Goal: Information Seeking & Learning: Learn about a topic

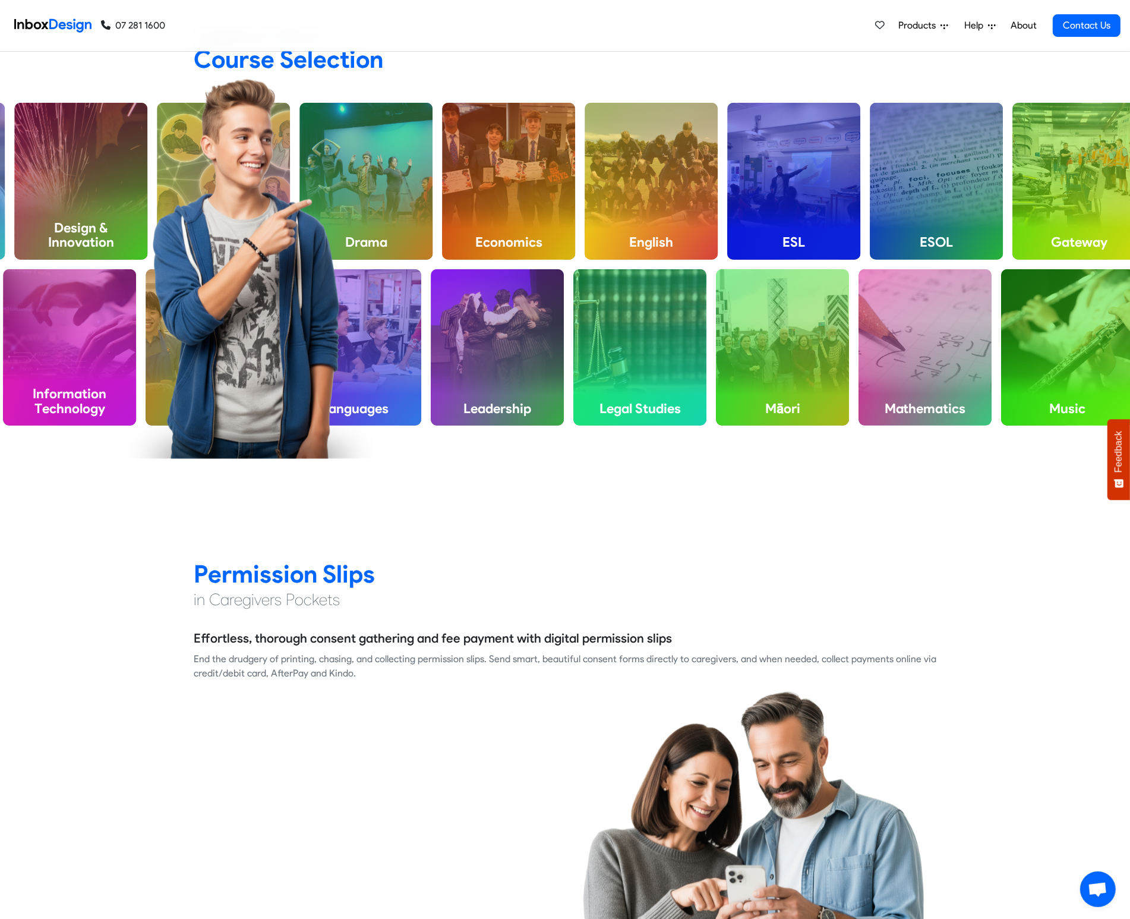
scroll to position [1122, 0]
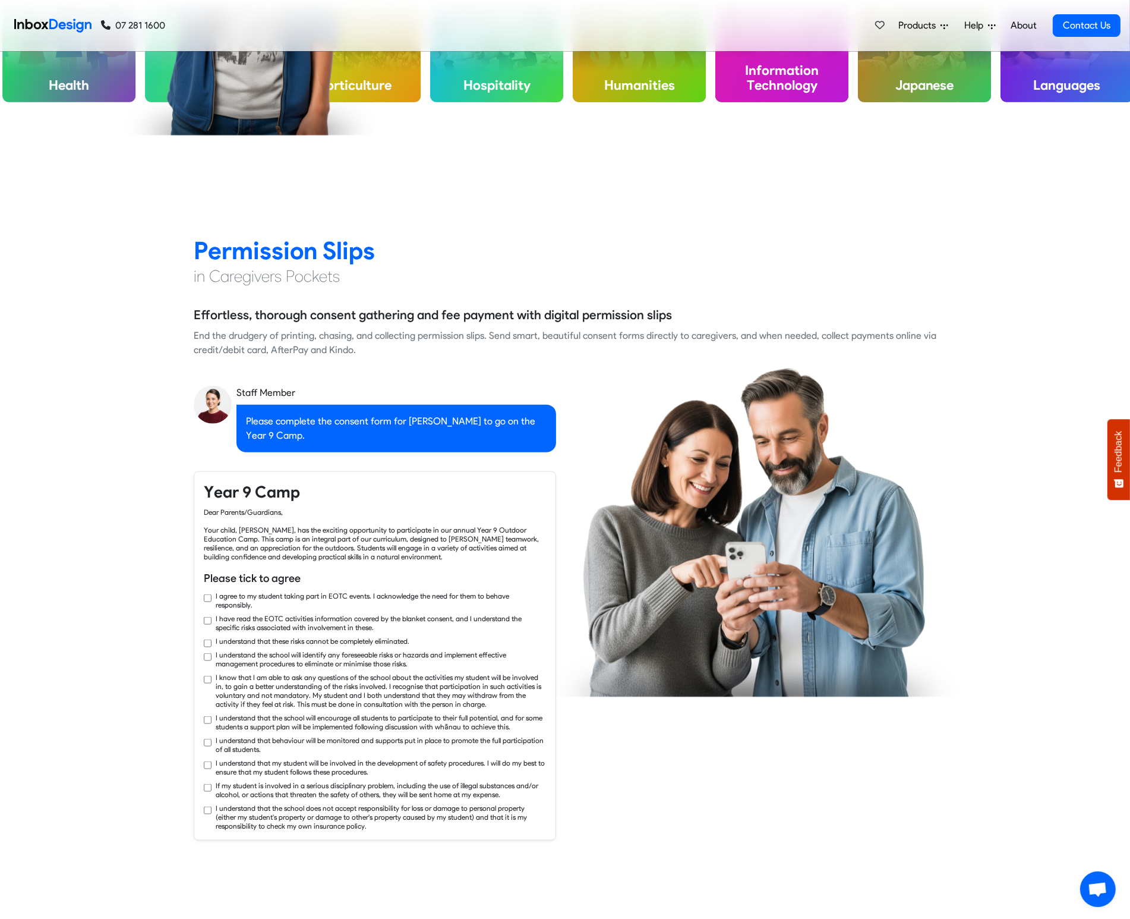
checkbox input "true"
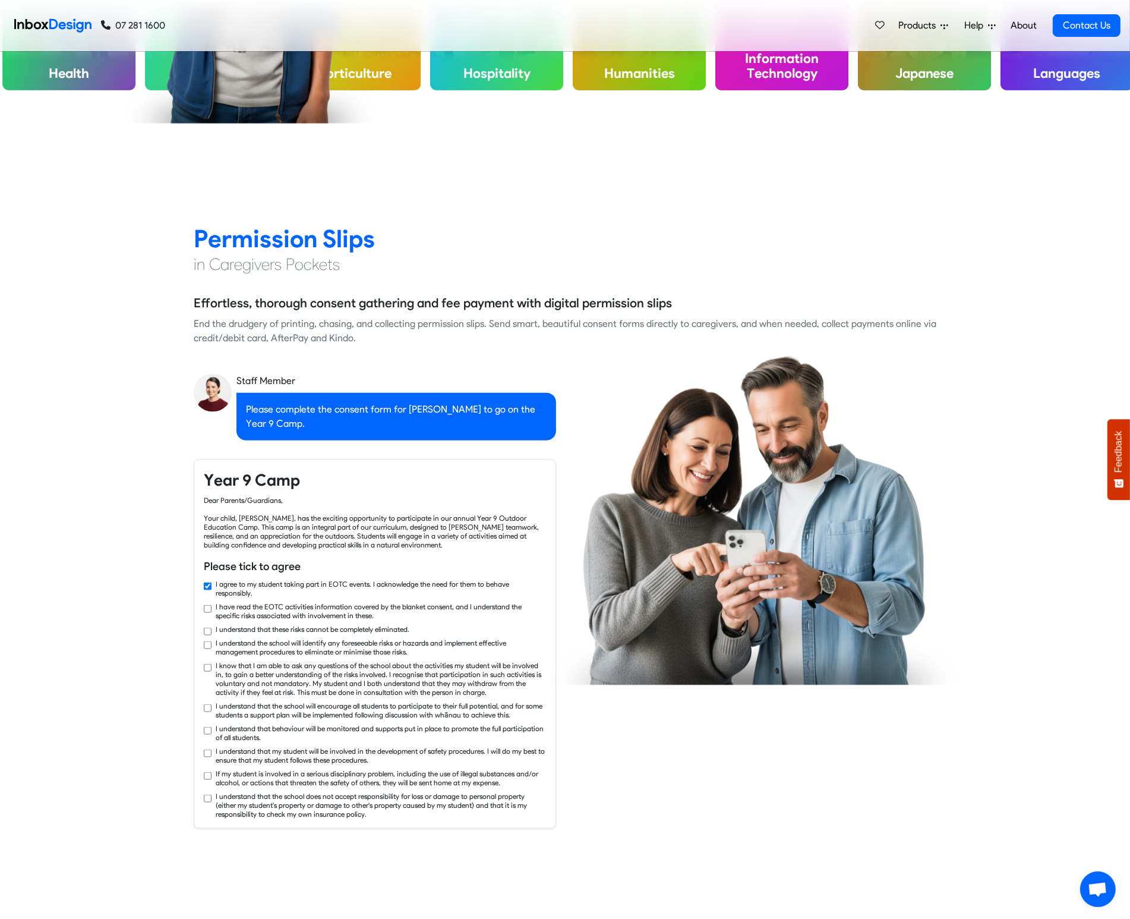
checkbox input "true"
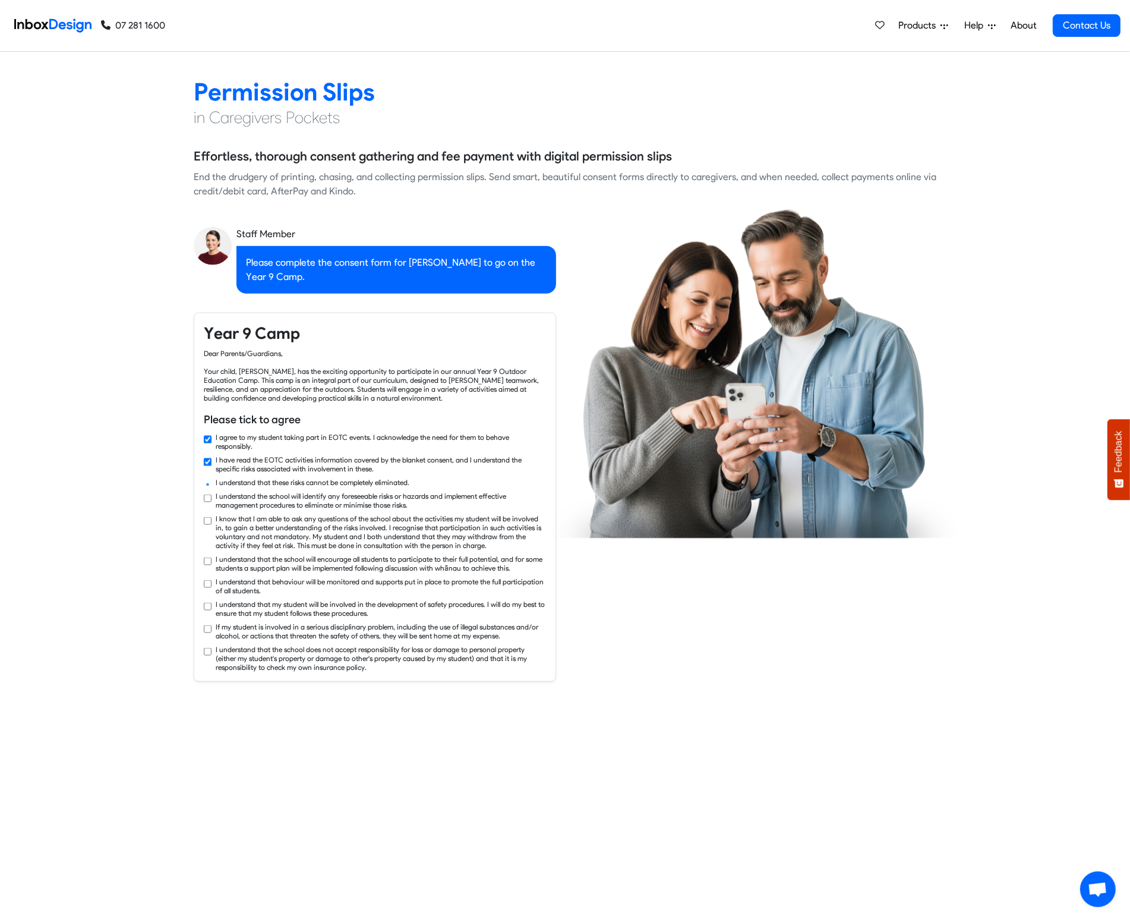
checkbox input "true"
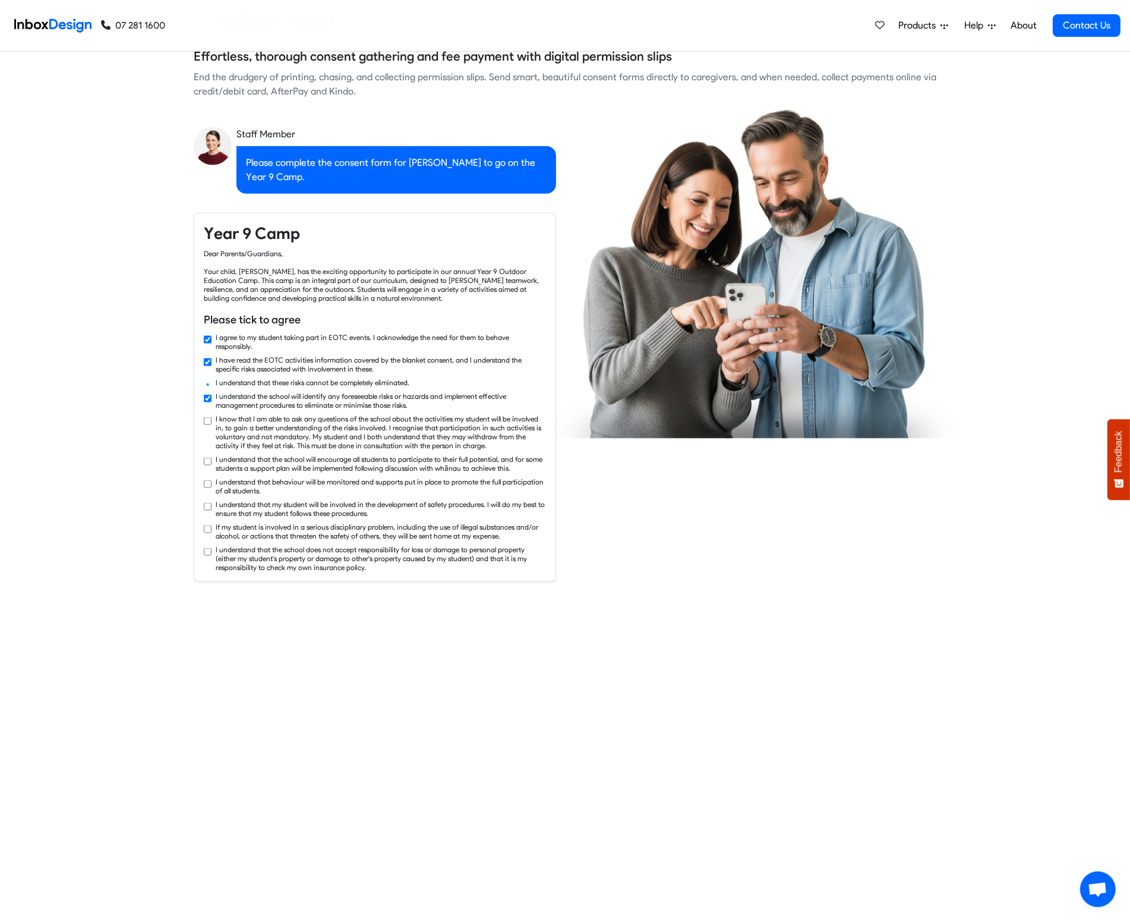
checkbox input "true"
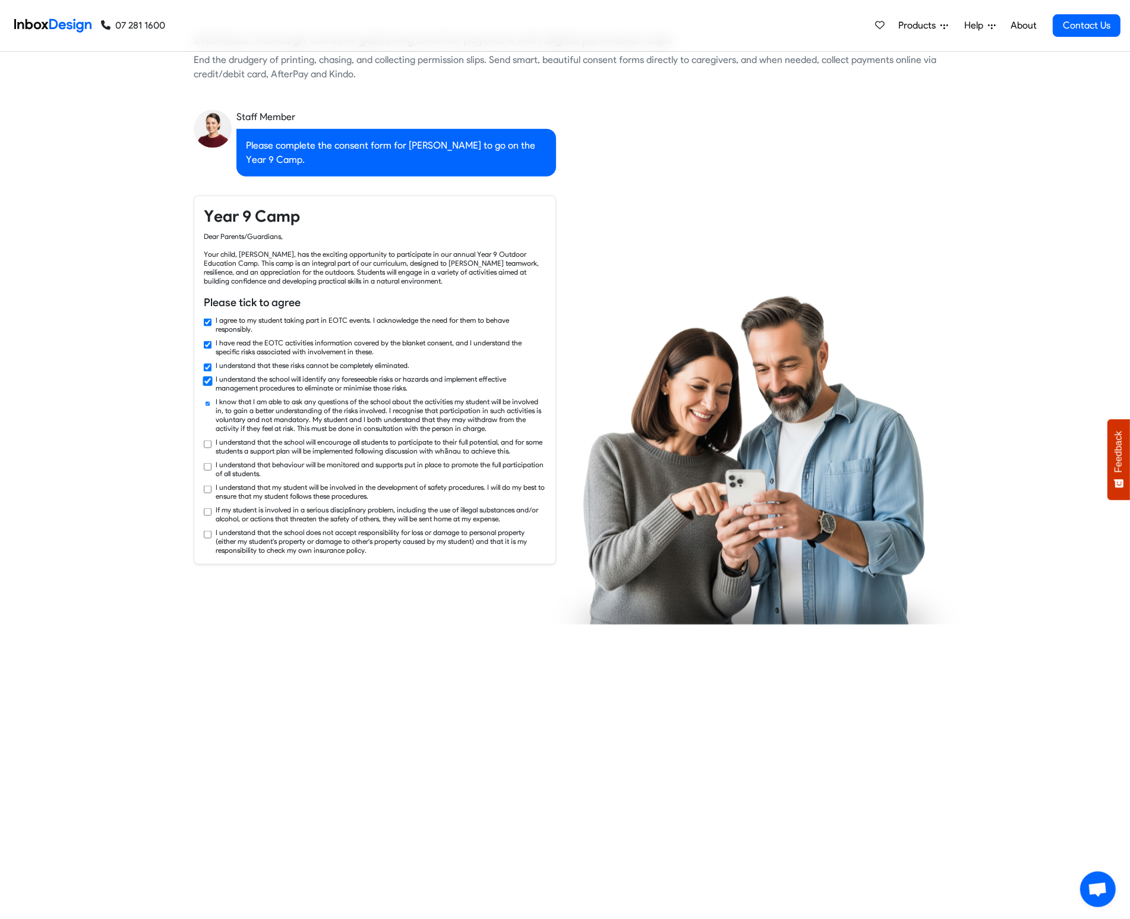
checkbox input "true"
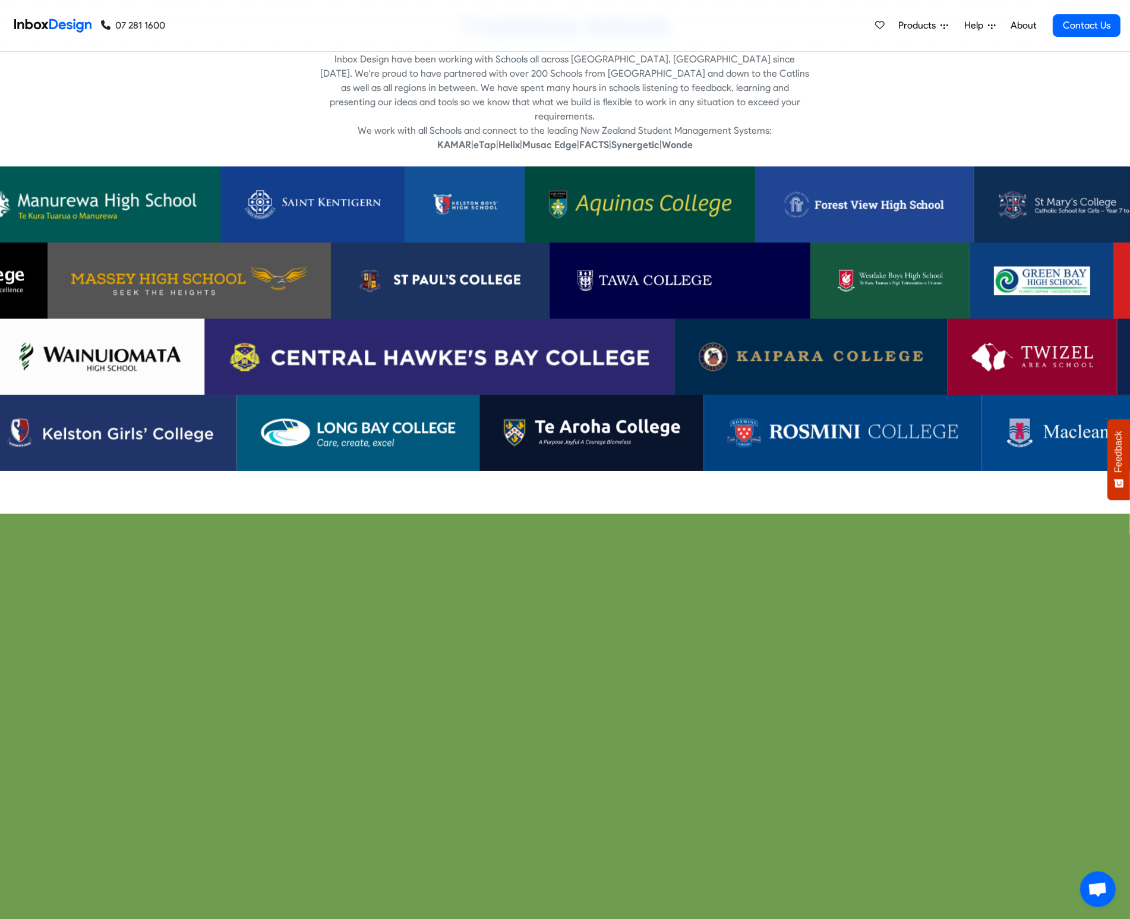
scroll to position [3234, 0]
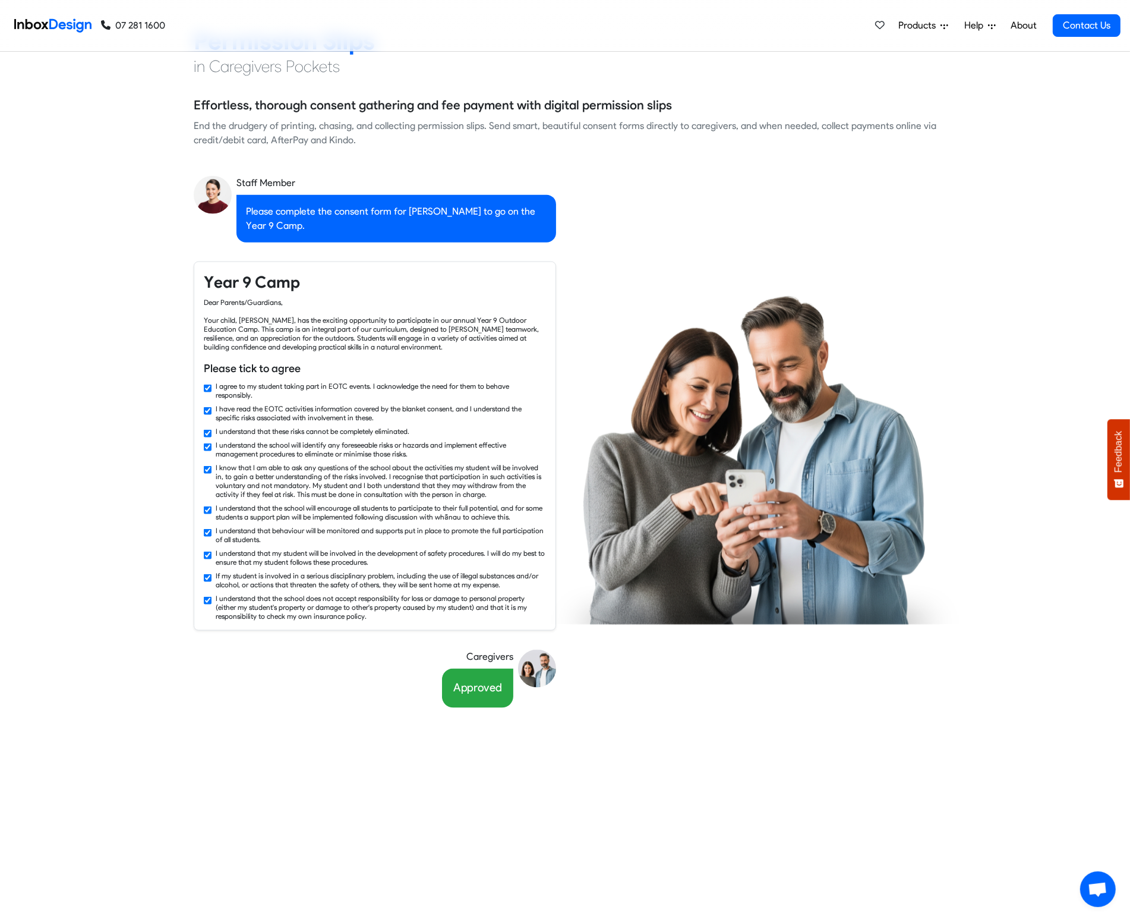
checkbox input "false"
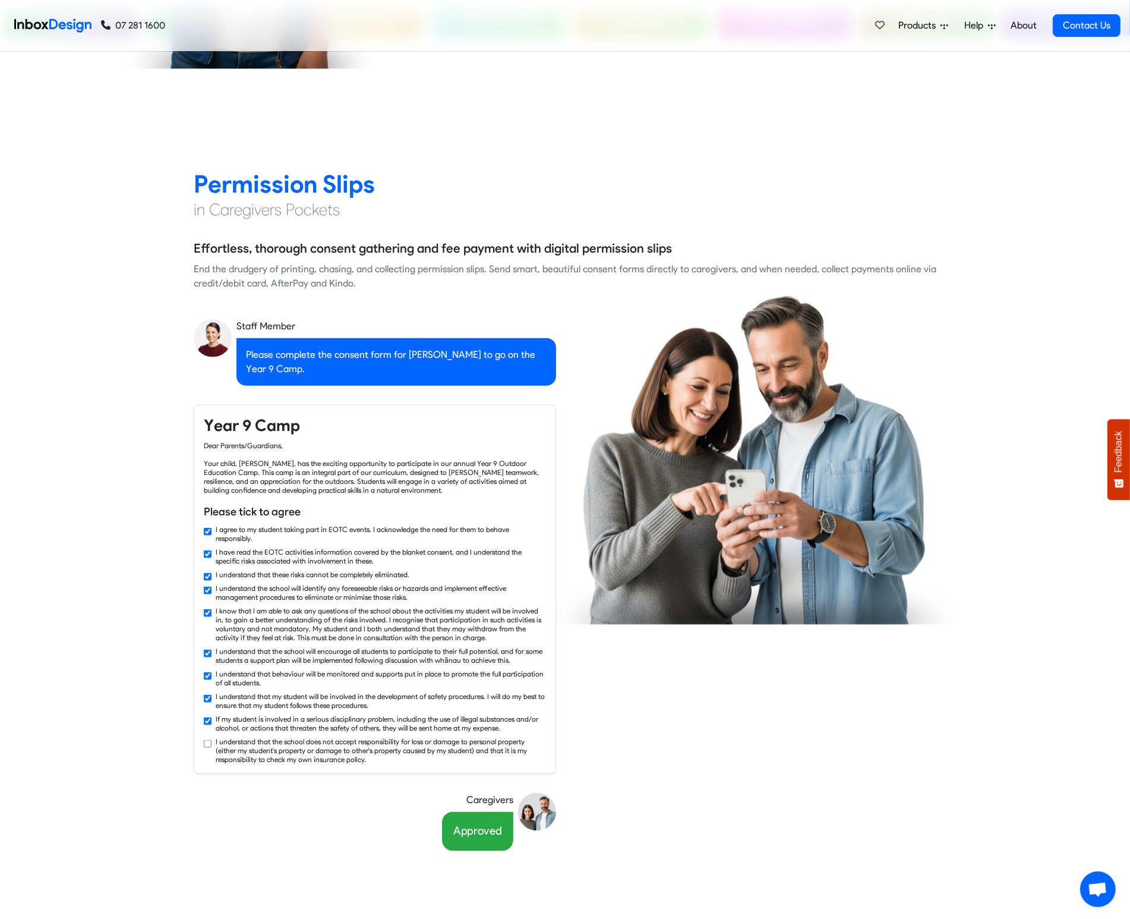
checkbox input "false"
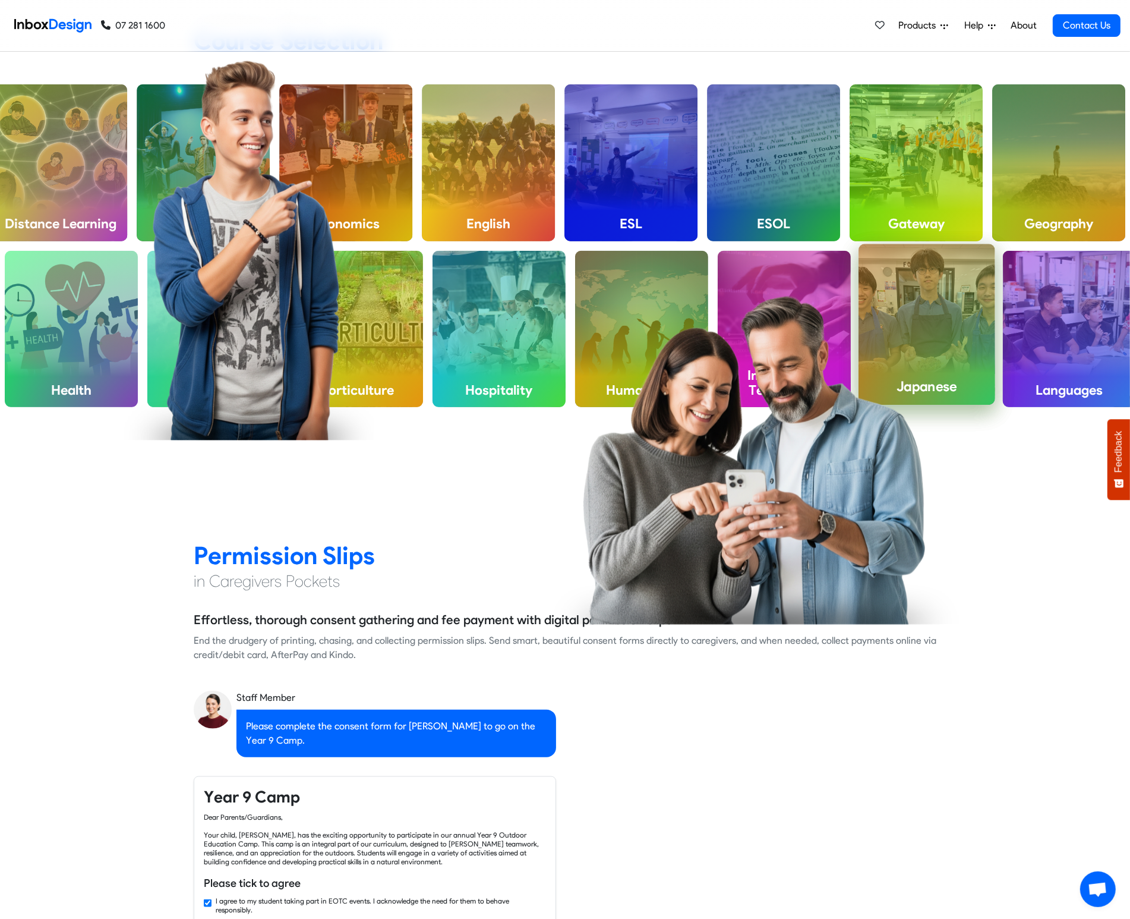
checkbox input "false"
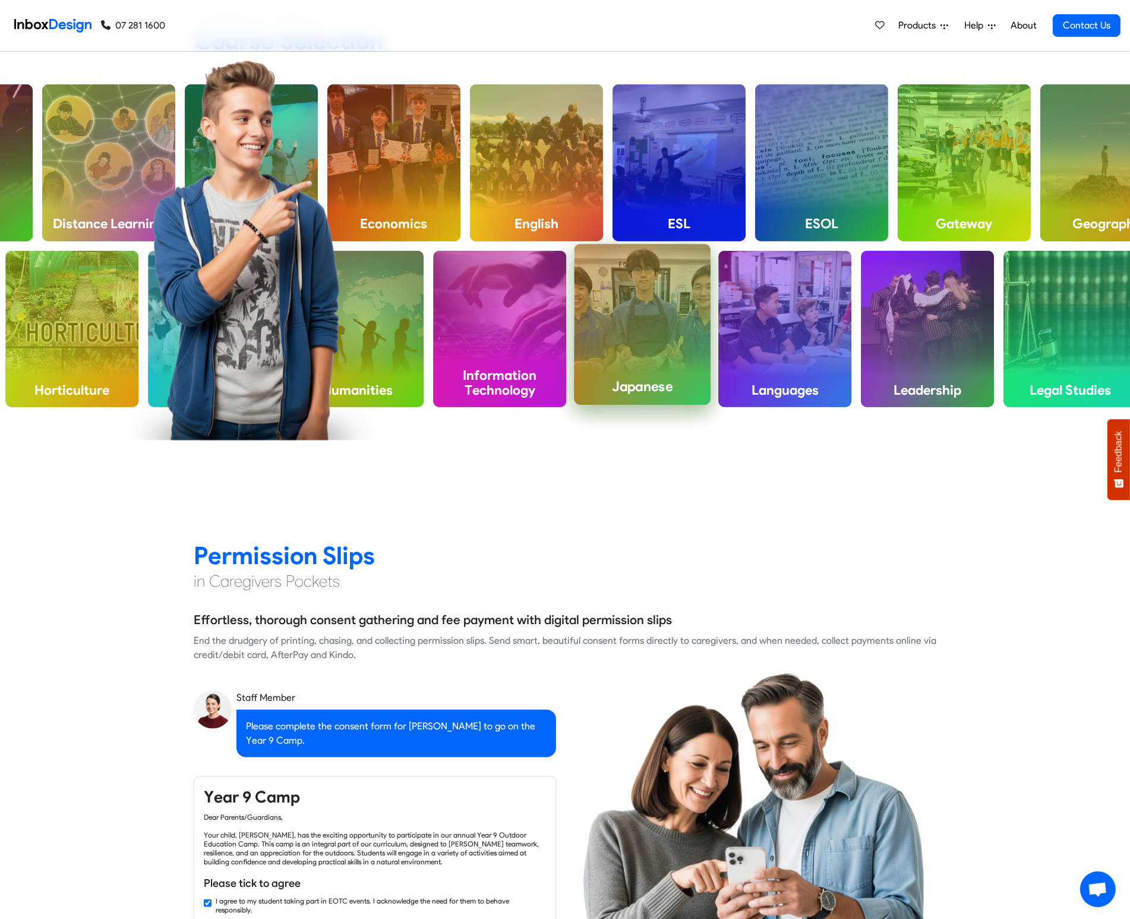
checkbox input "false"
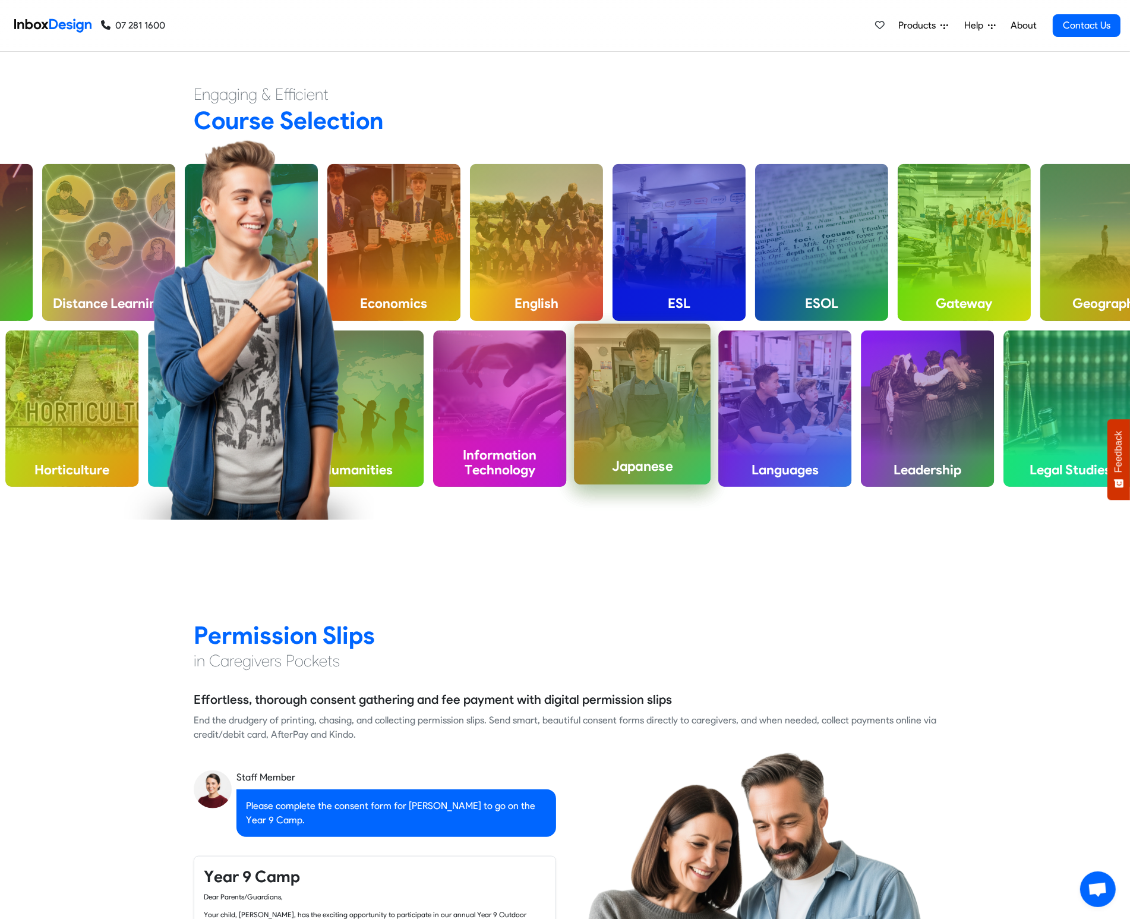
checkbox input "false"
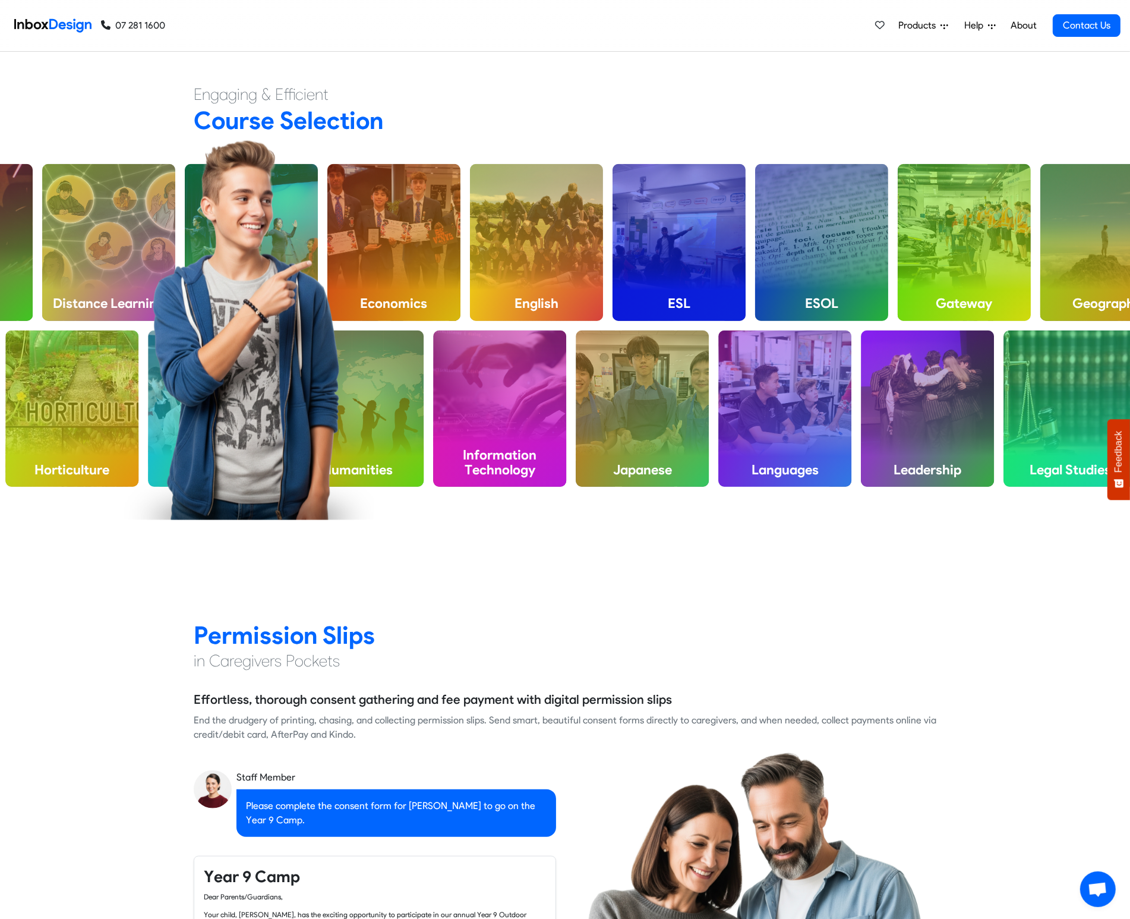
checkbox input "false"
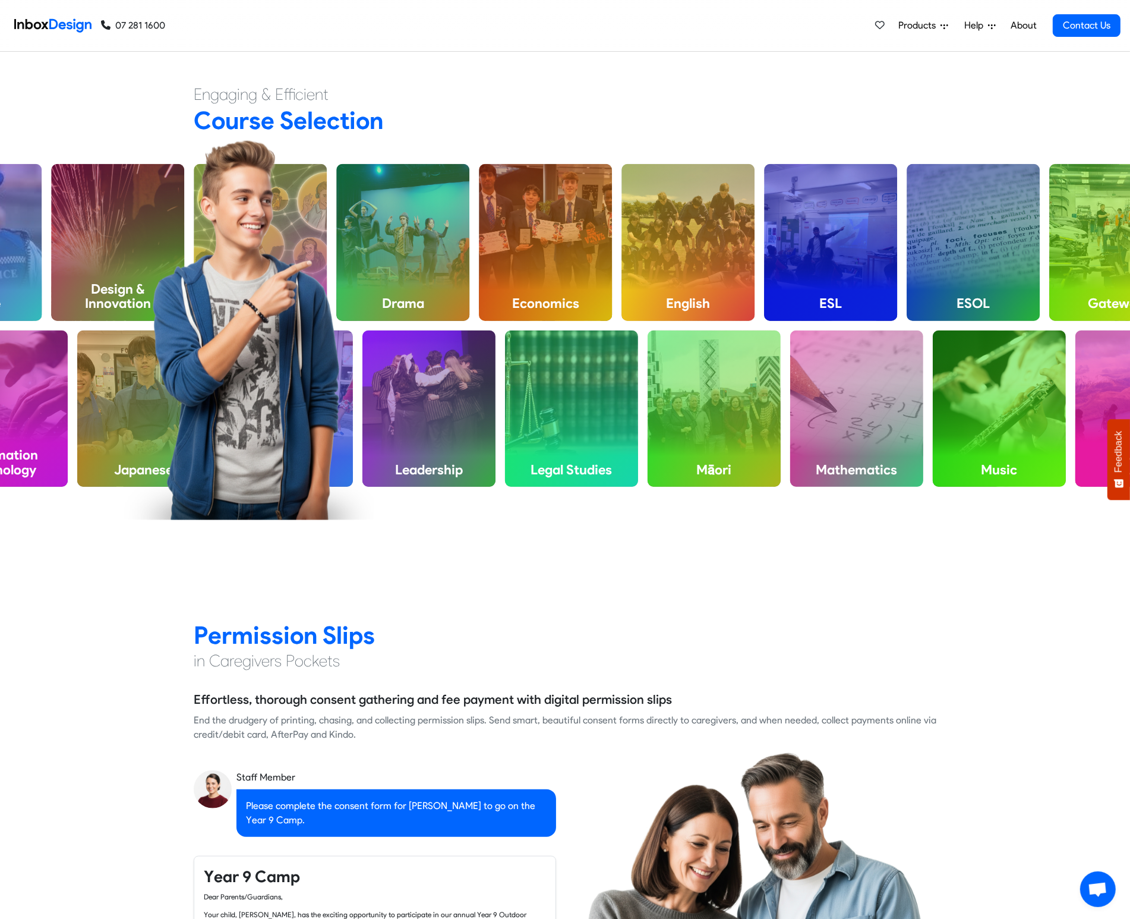
checkbox input "false"
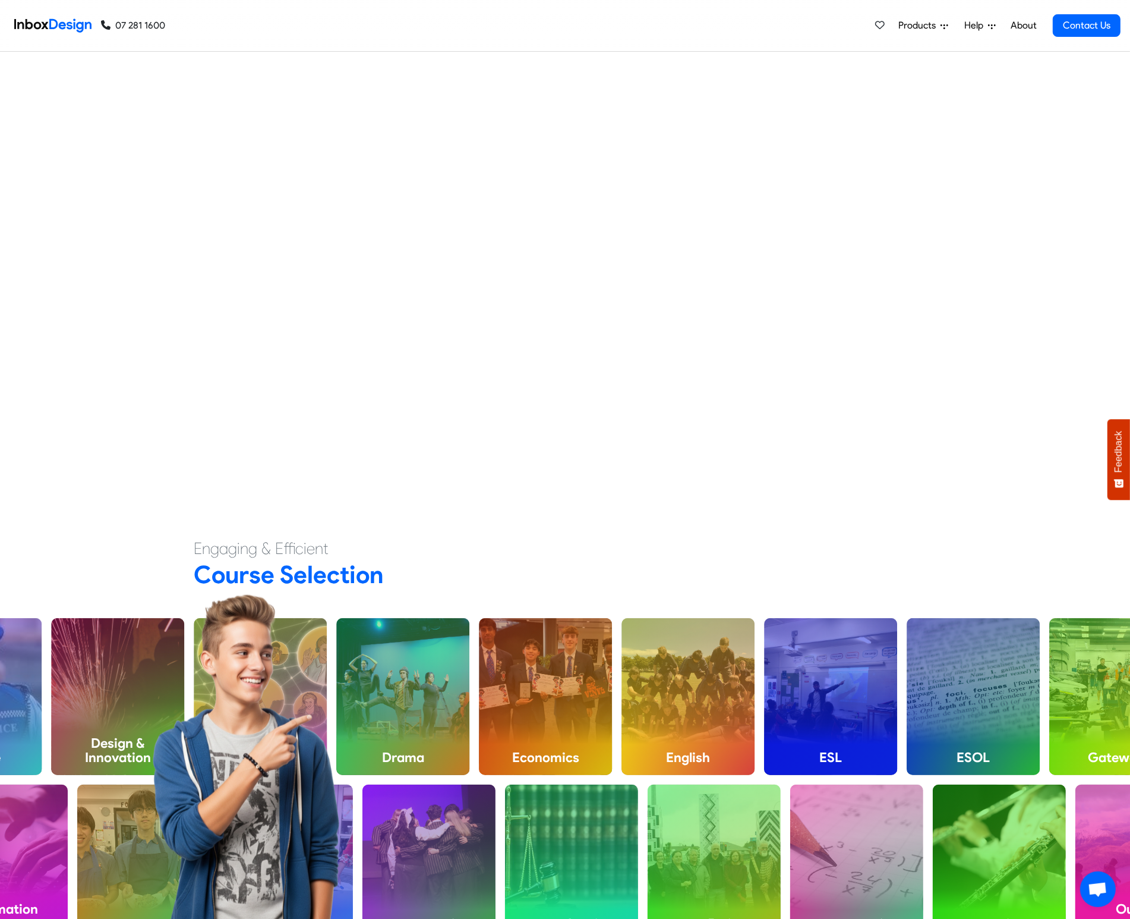
checkbox input "false"
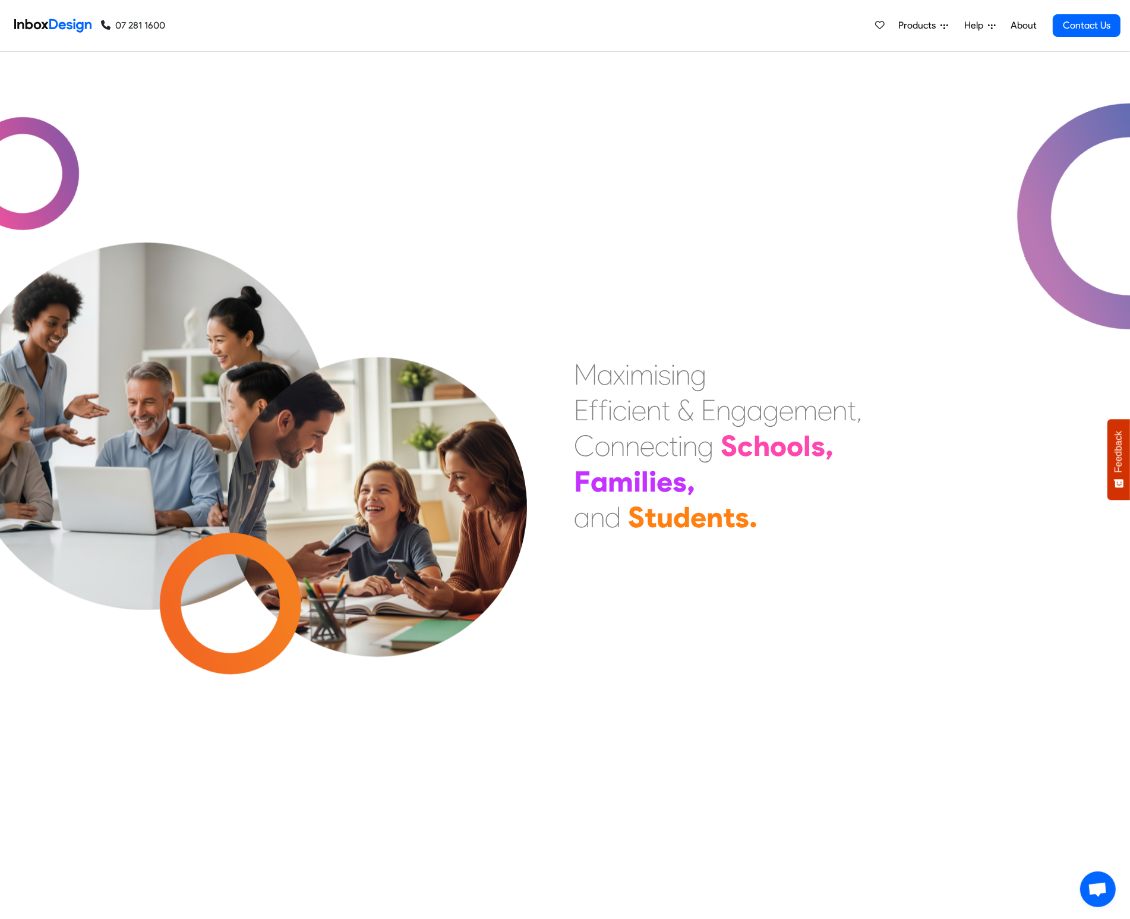
scroll to position [0, 0]
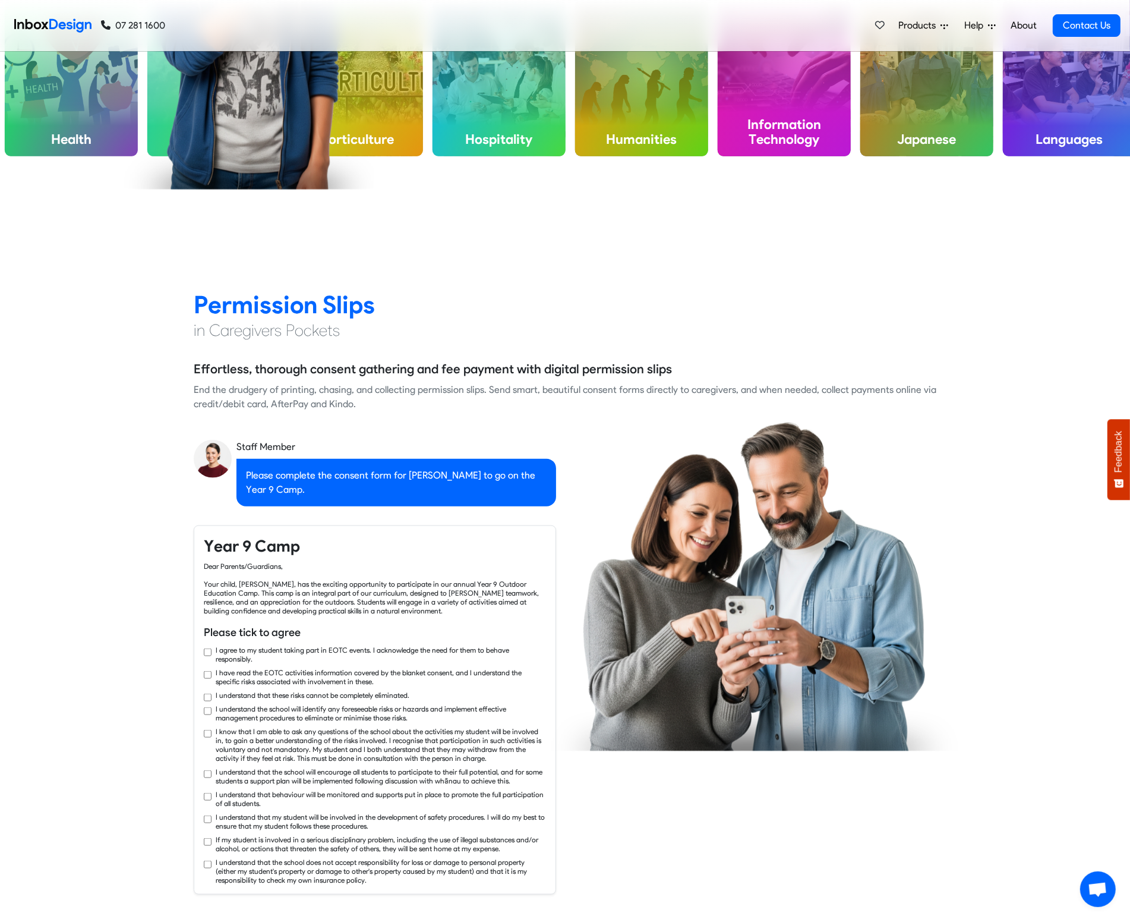
checkbox input "true"
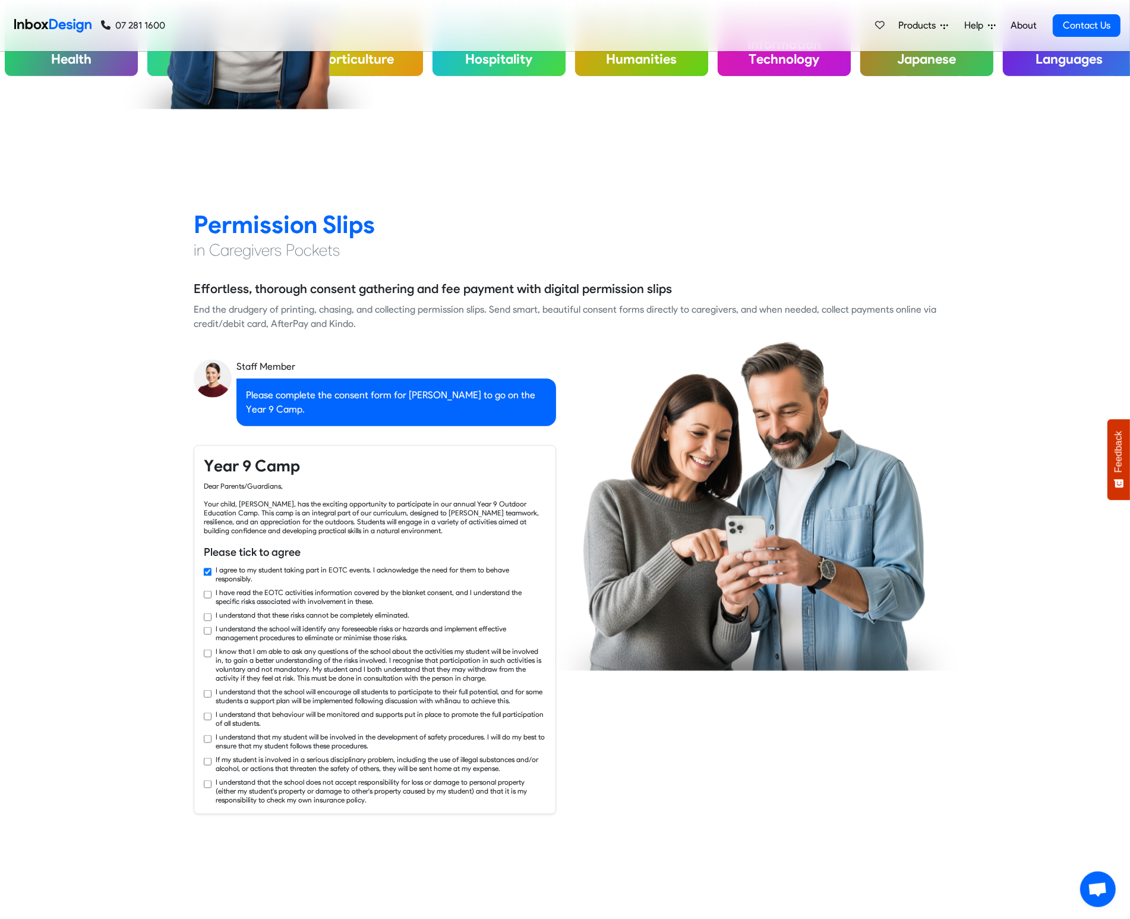
checkbox input "true"
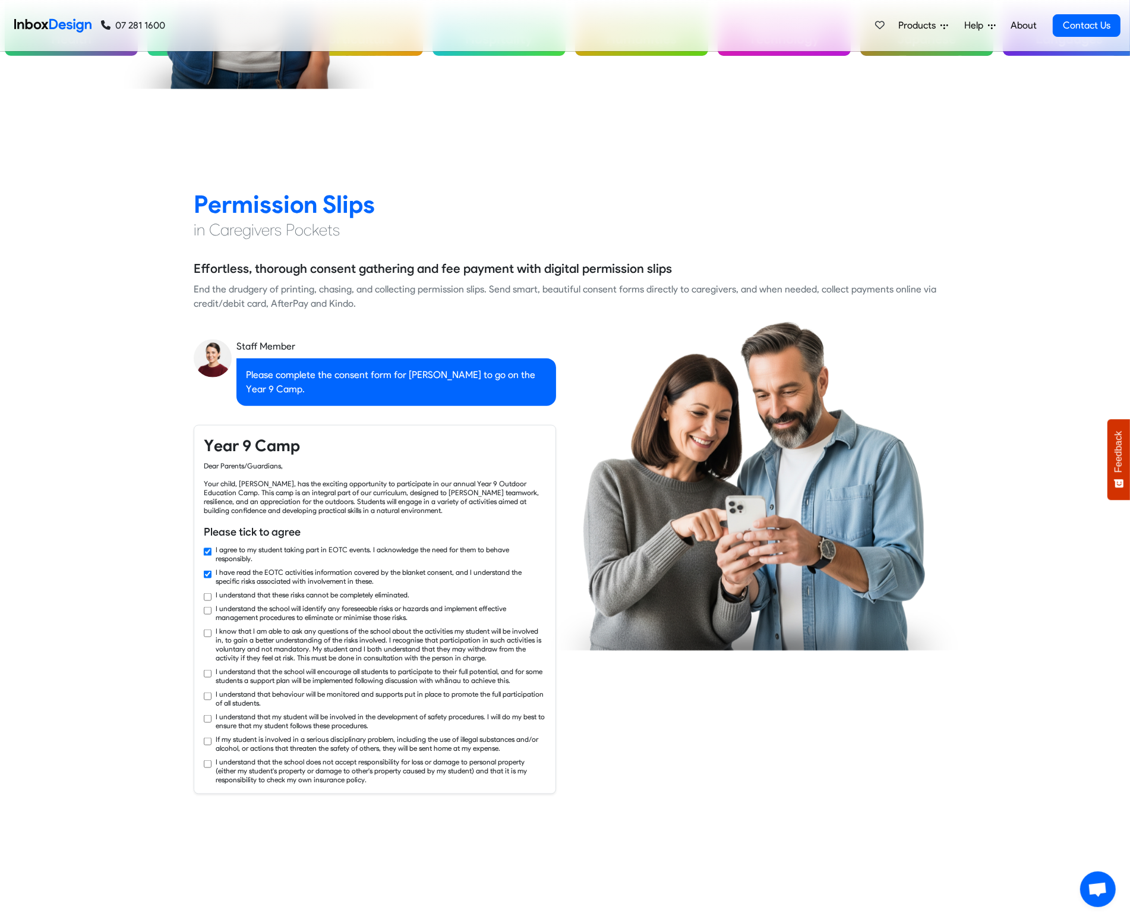
scroll to position [1518, 0]
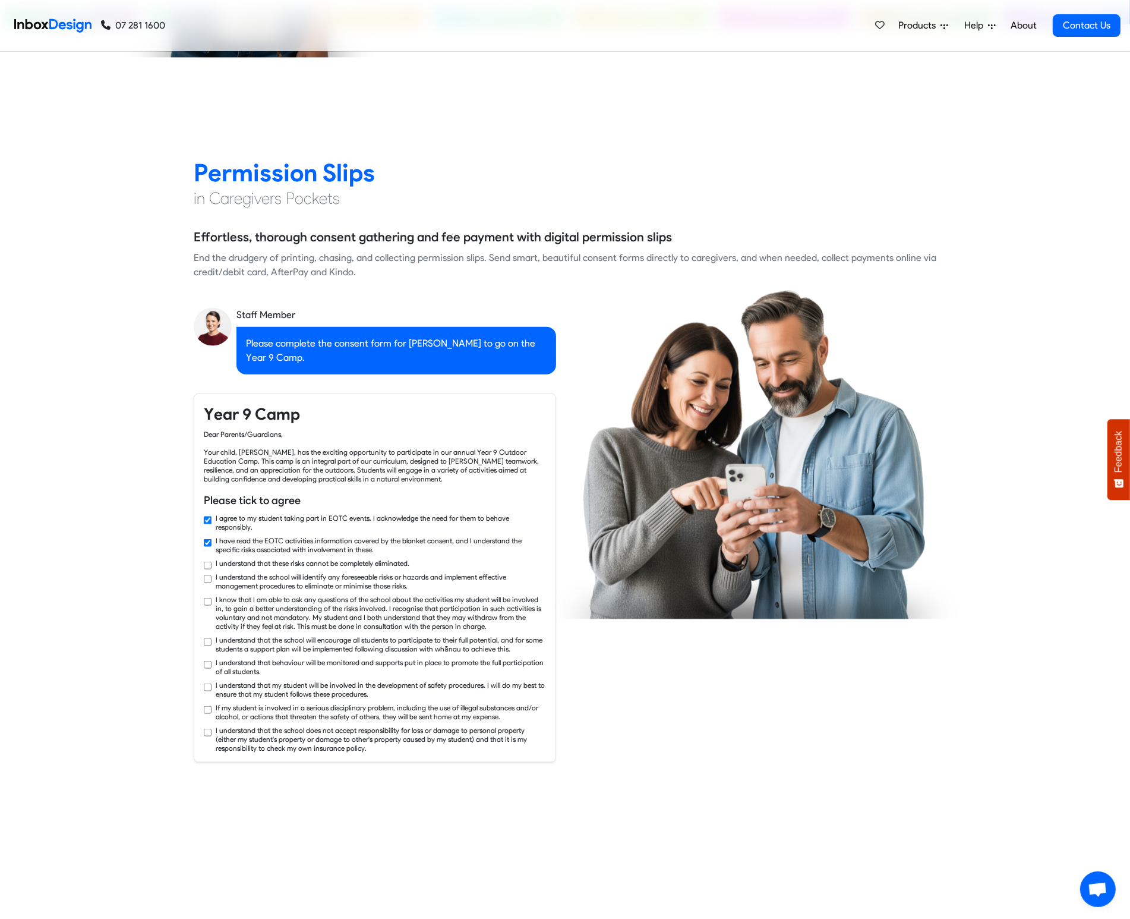
checkbox input "true"
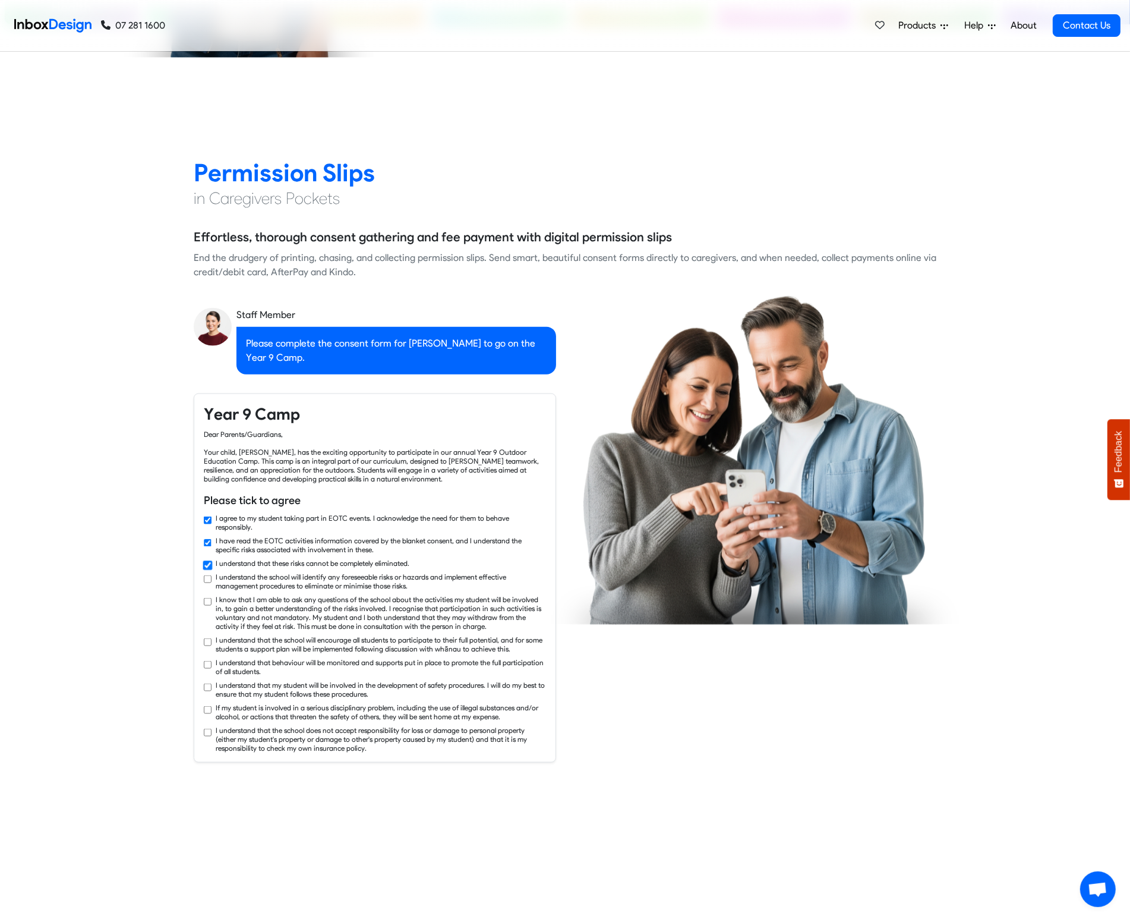
checkbox input "true"
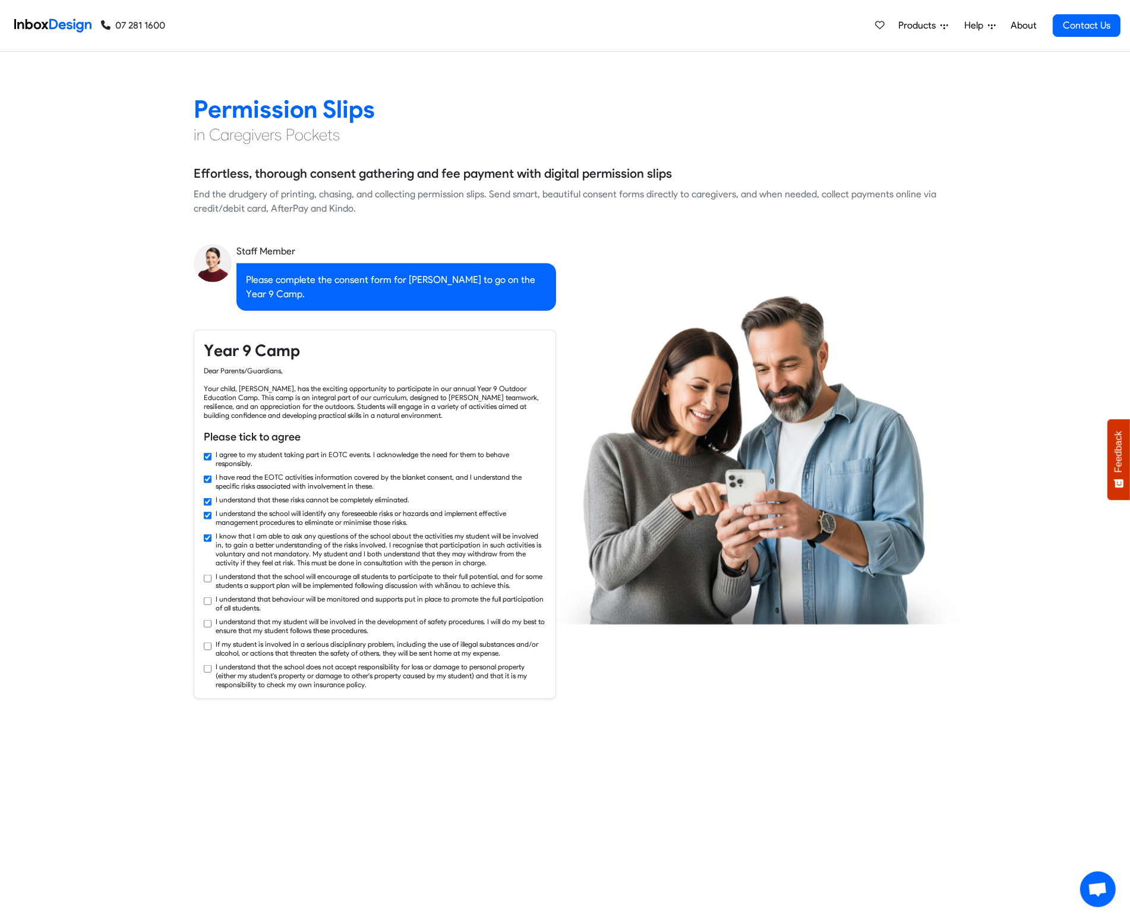
checkbox input "true"
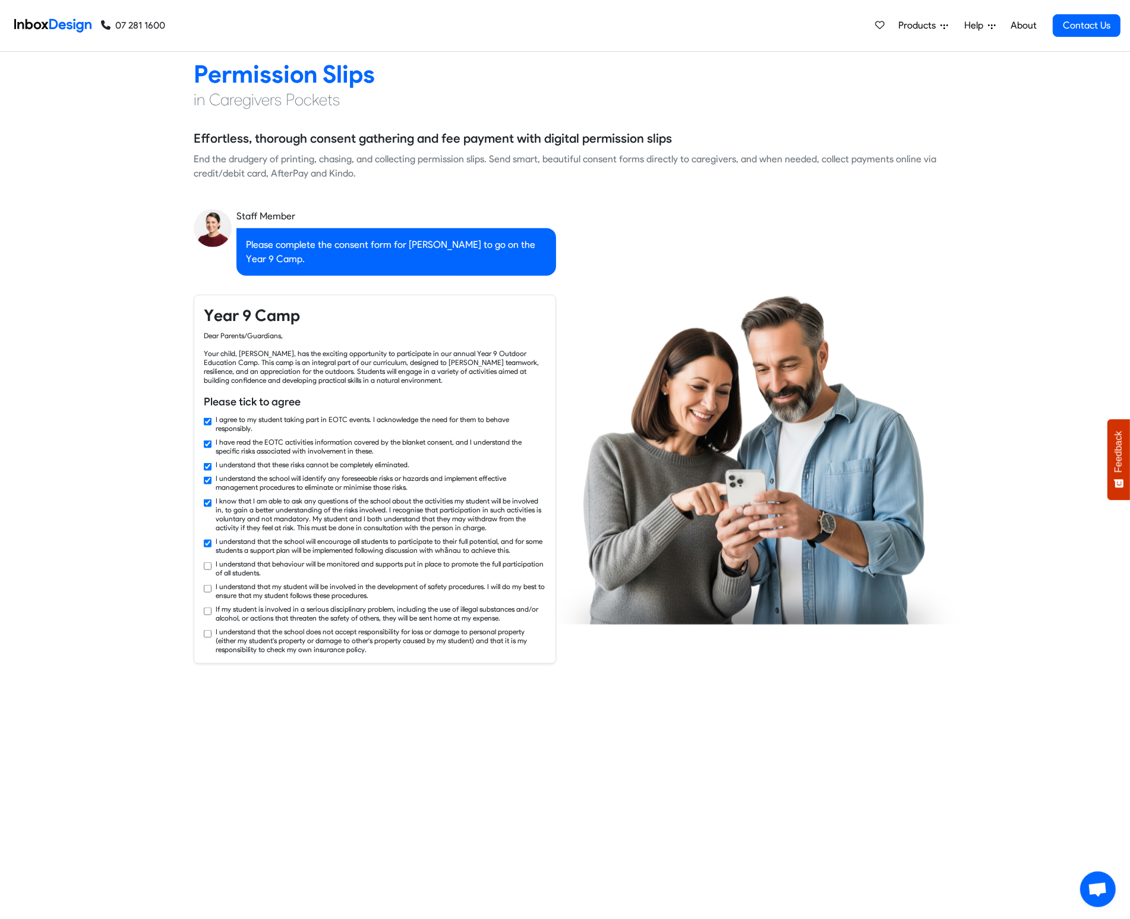
checkbox input "true"
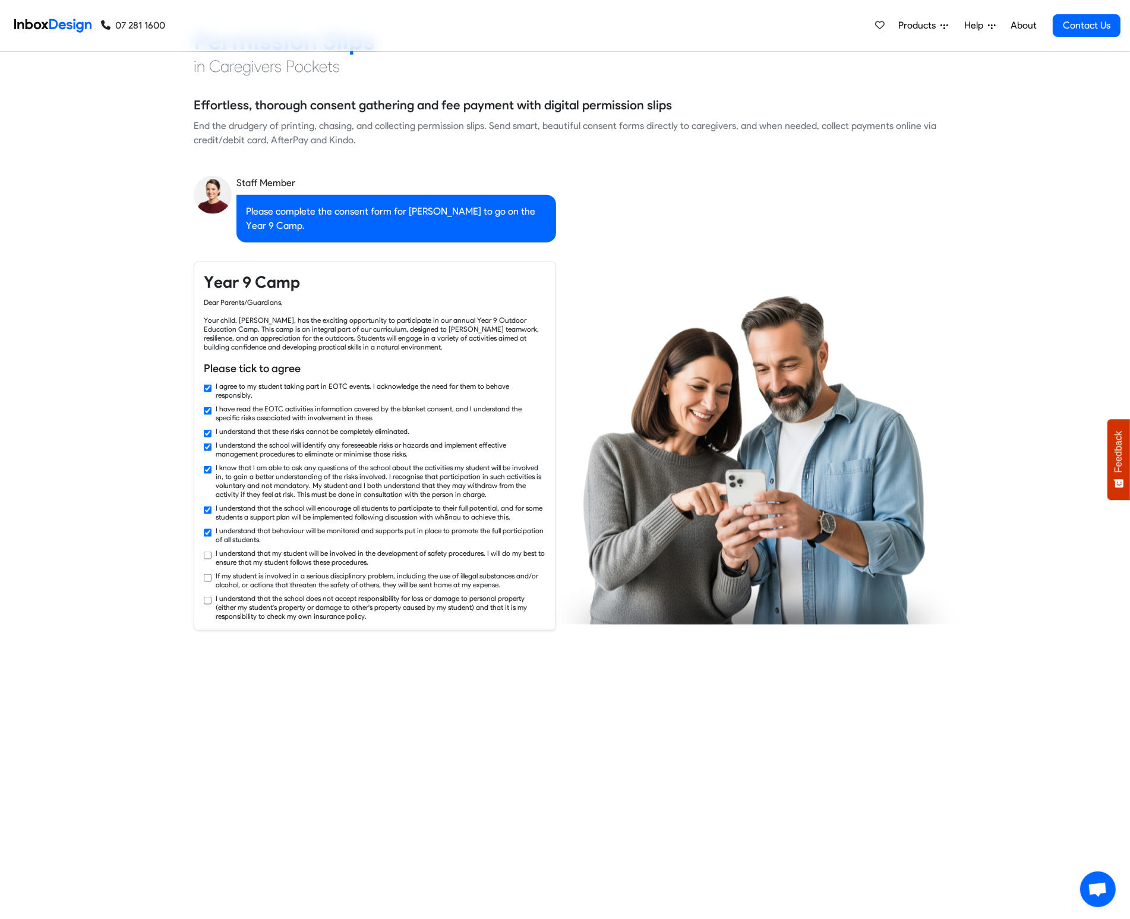
checkbox input "true"
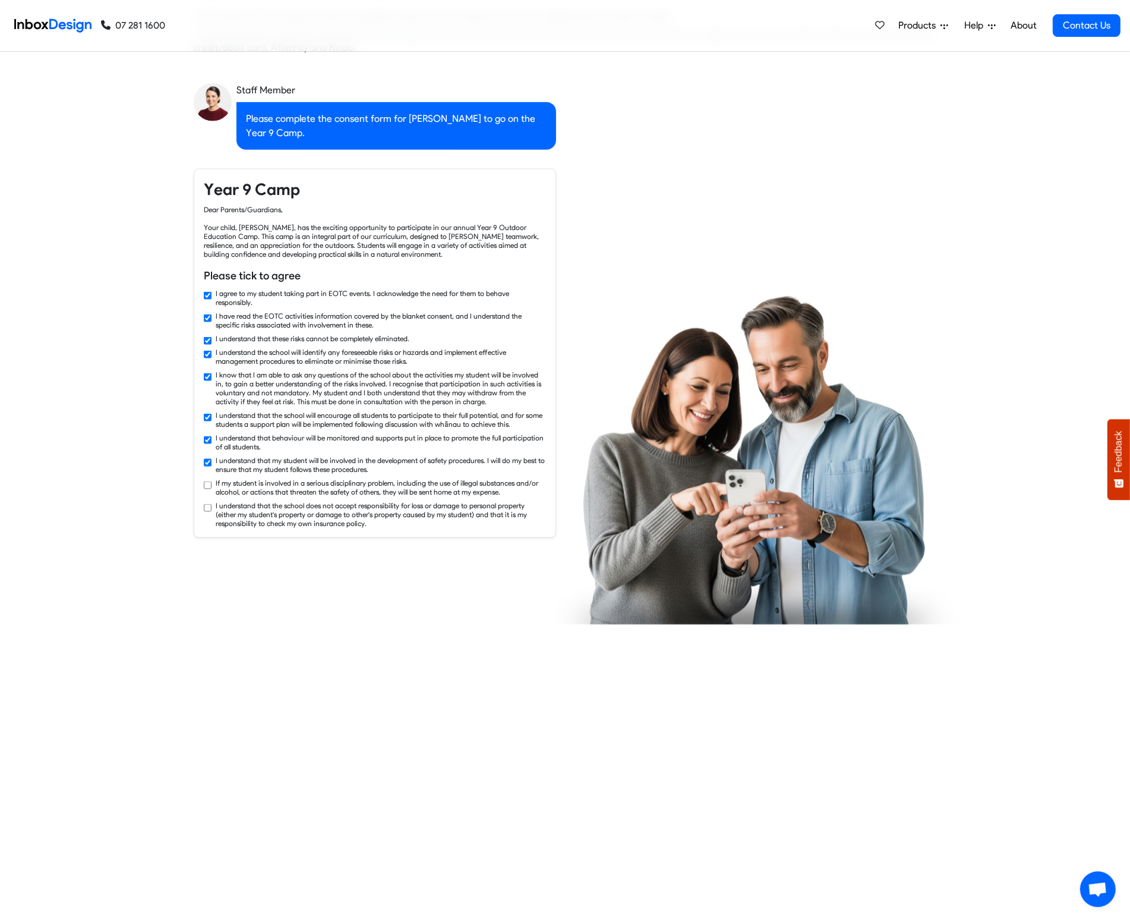
checkbox input "true"
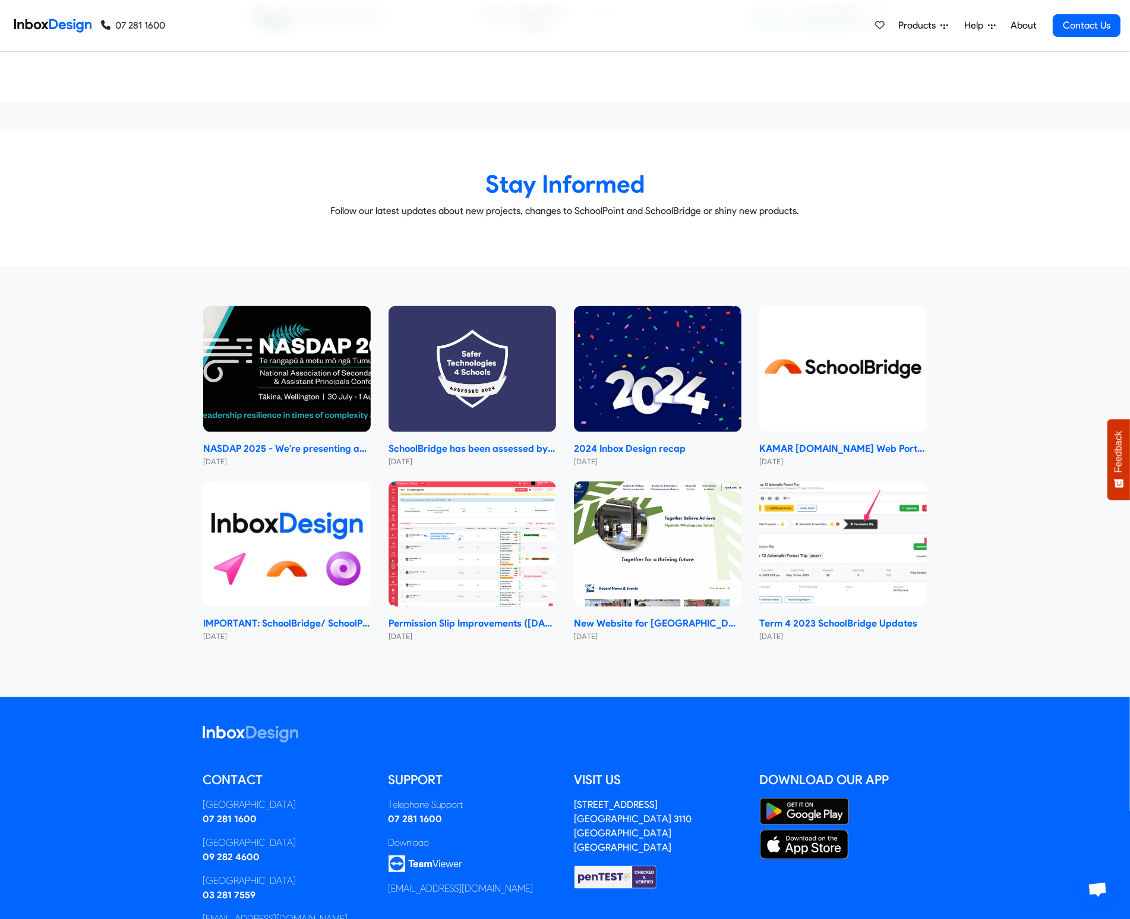
scroll to position [6885, 0]
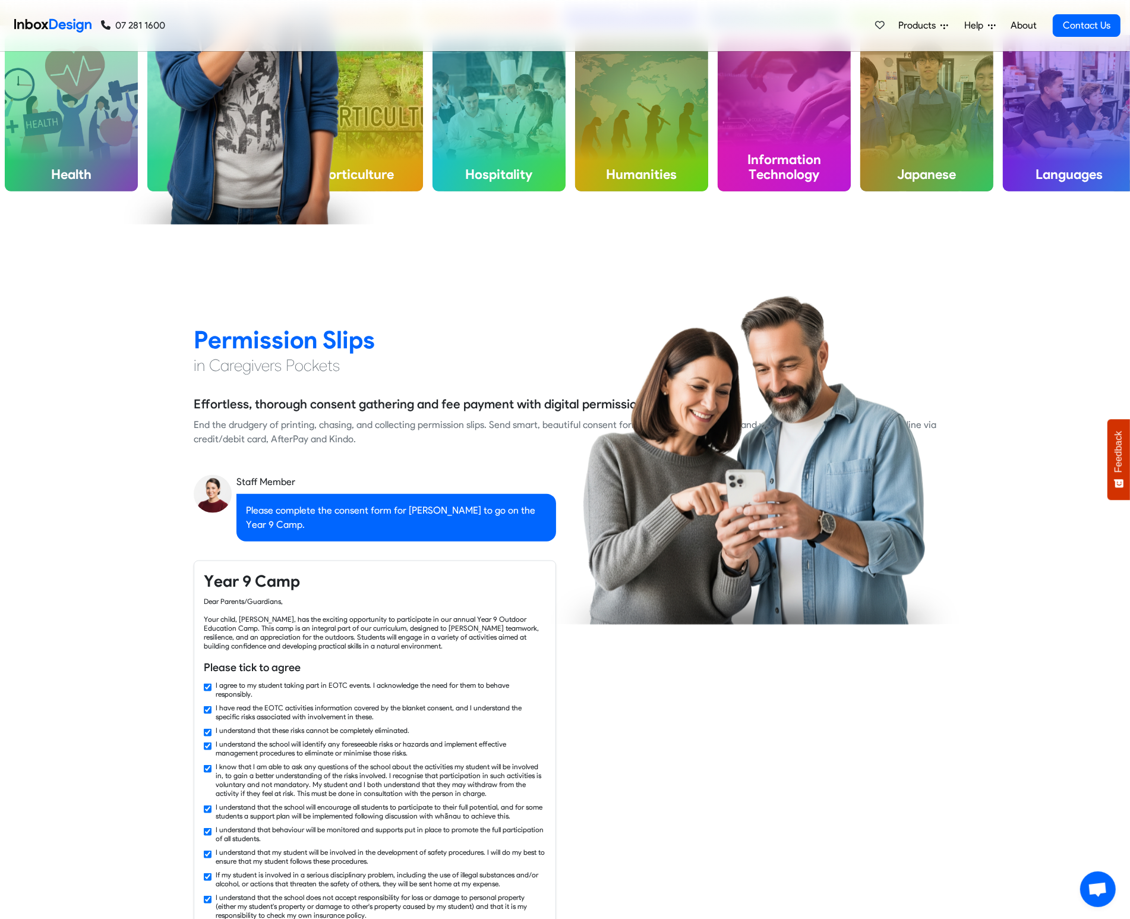
checkbox input "false"
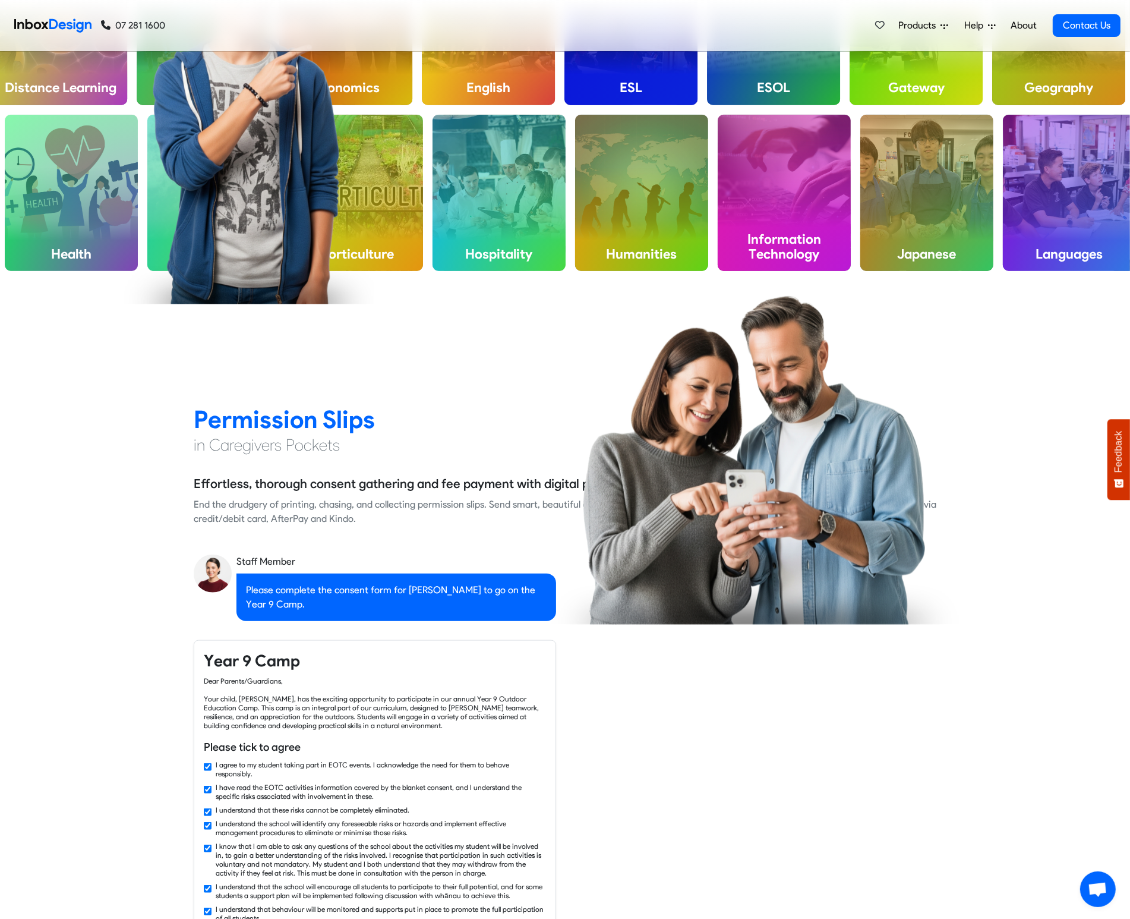
checkbox input "false"
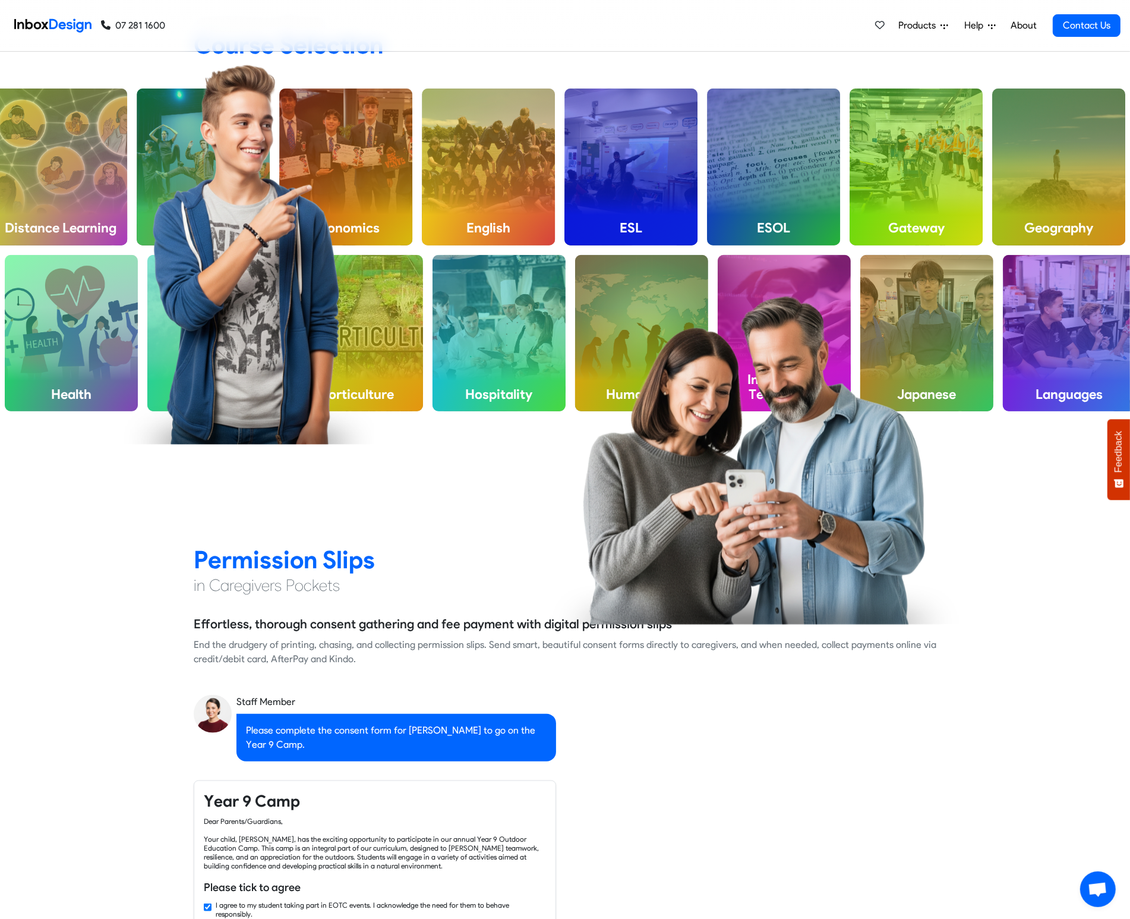
checkbox input "false"
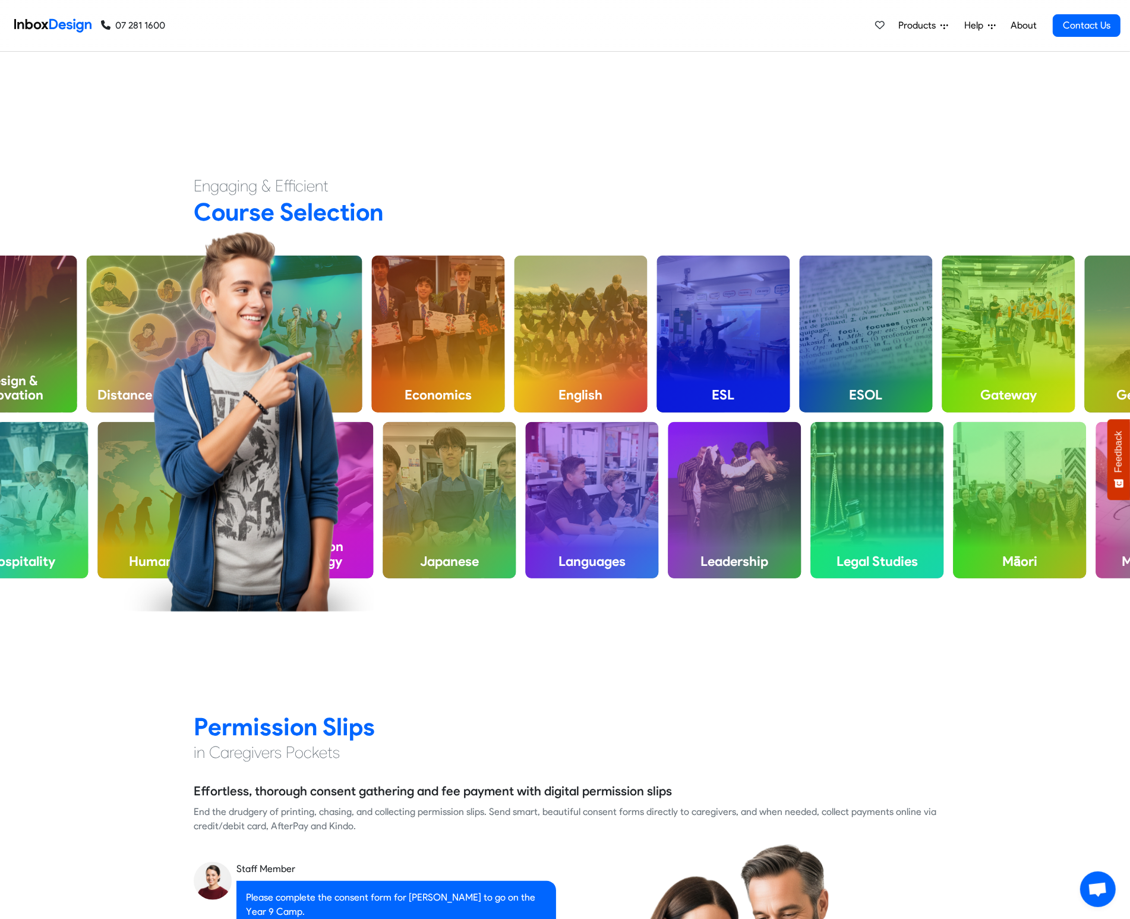
checkbox input "false"
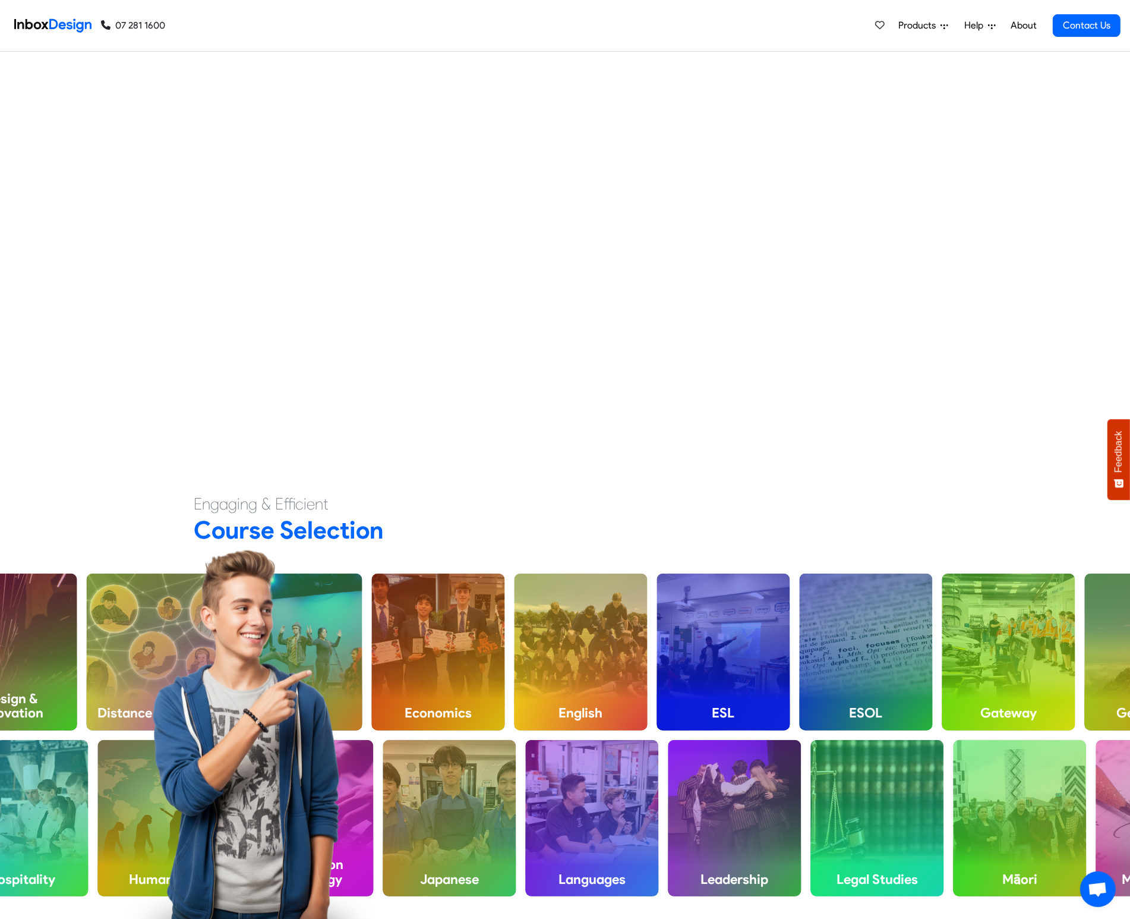
checkbox input "false"
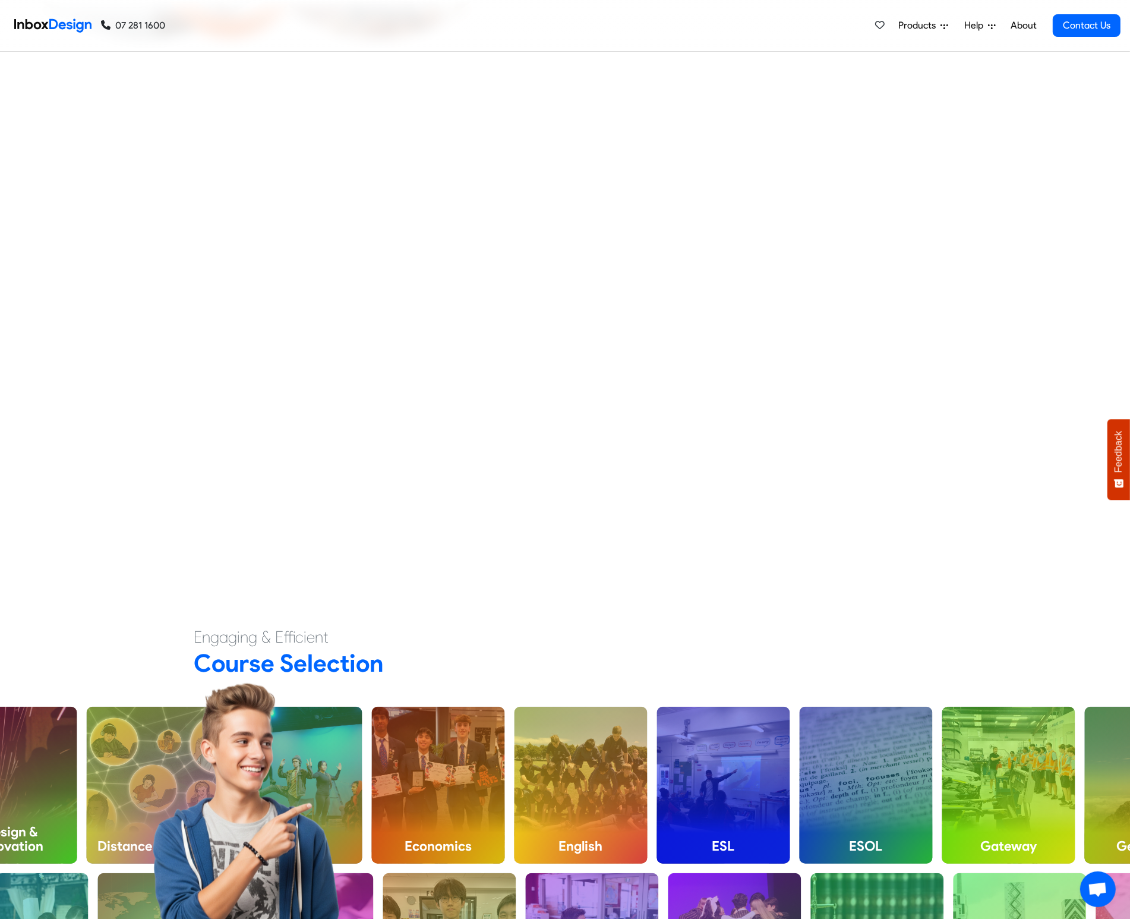
checkbox input "false"
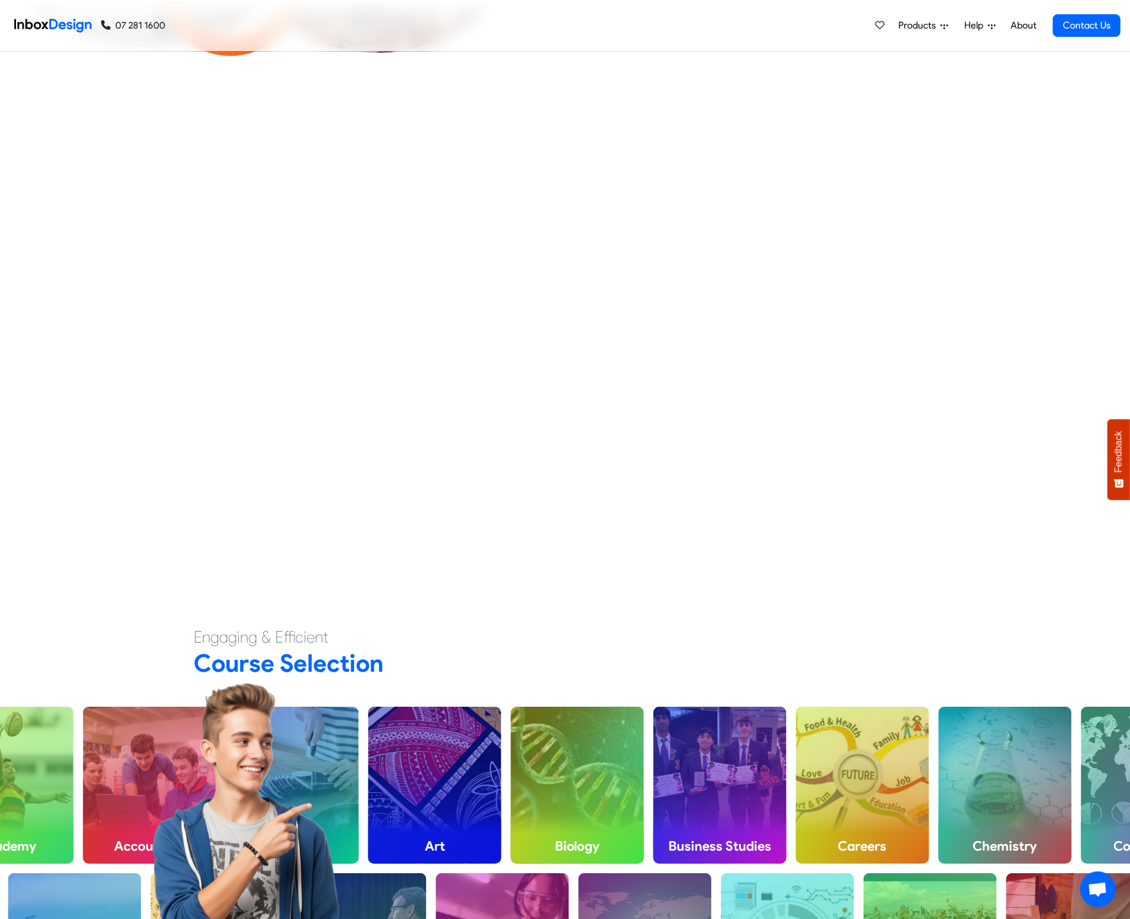
scroll to position [15, 0]
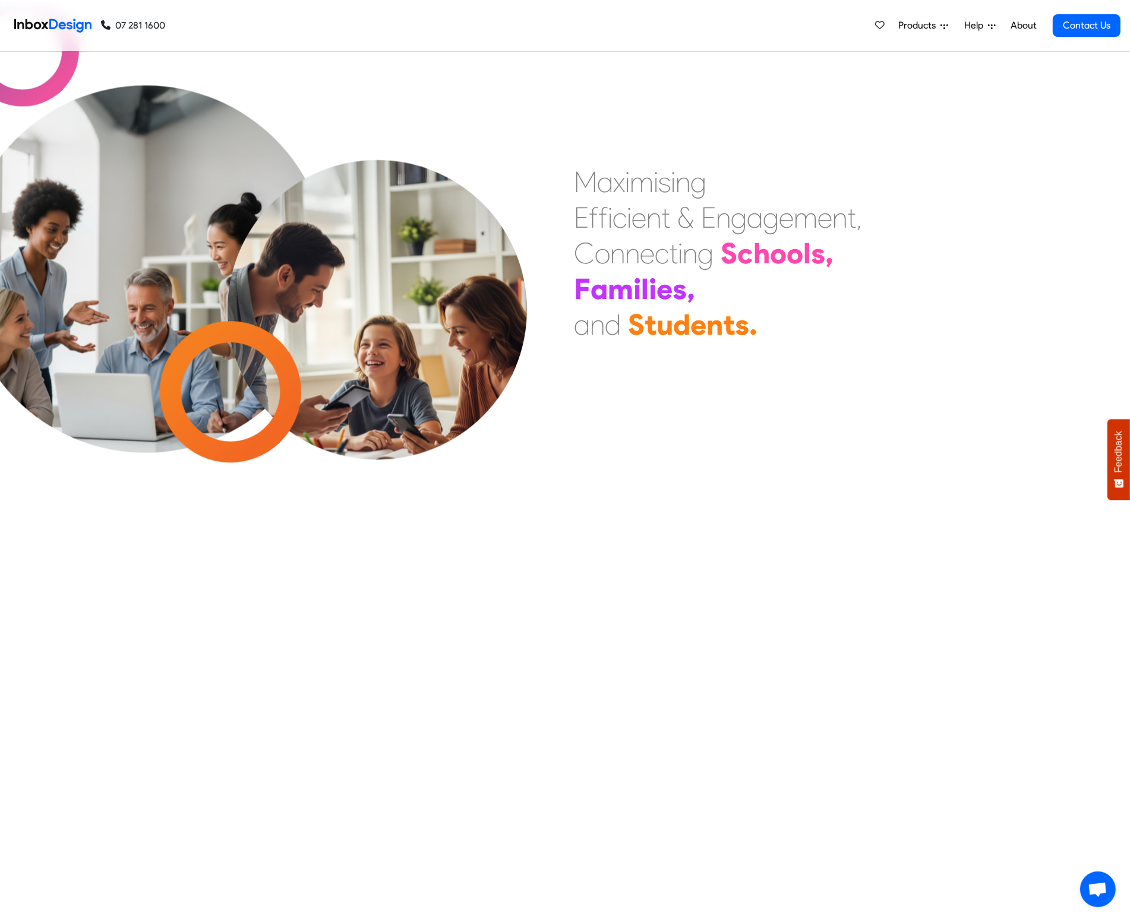
checkbox input "false"
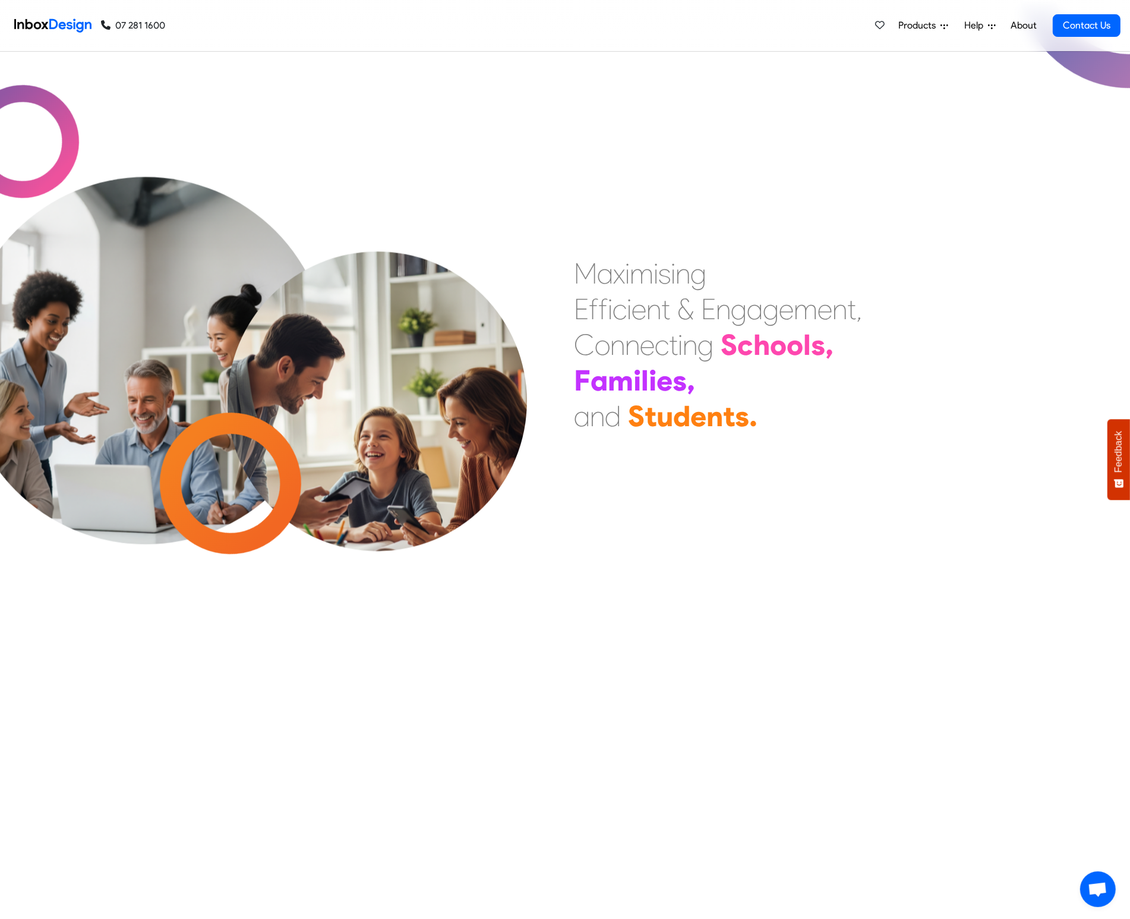
checkbox input "false"
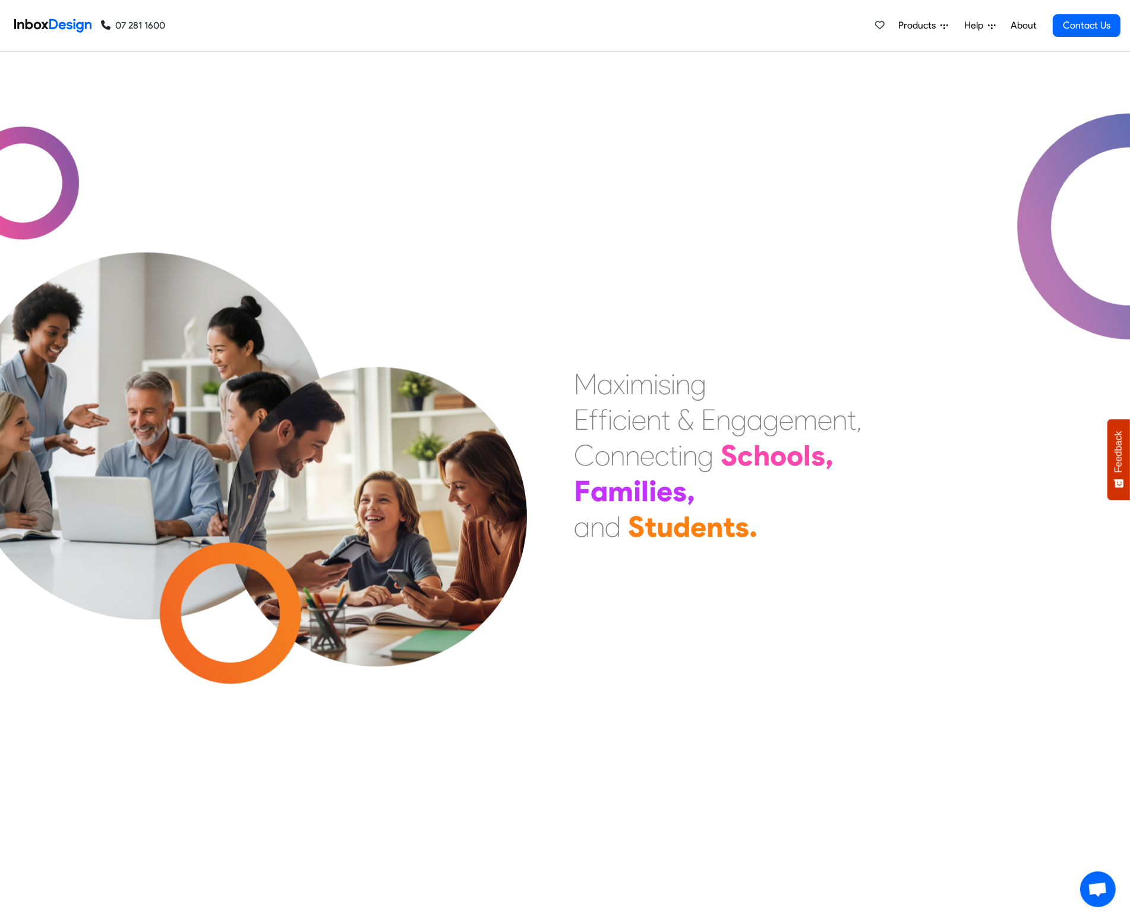
scroll to position [0, 0]
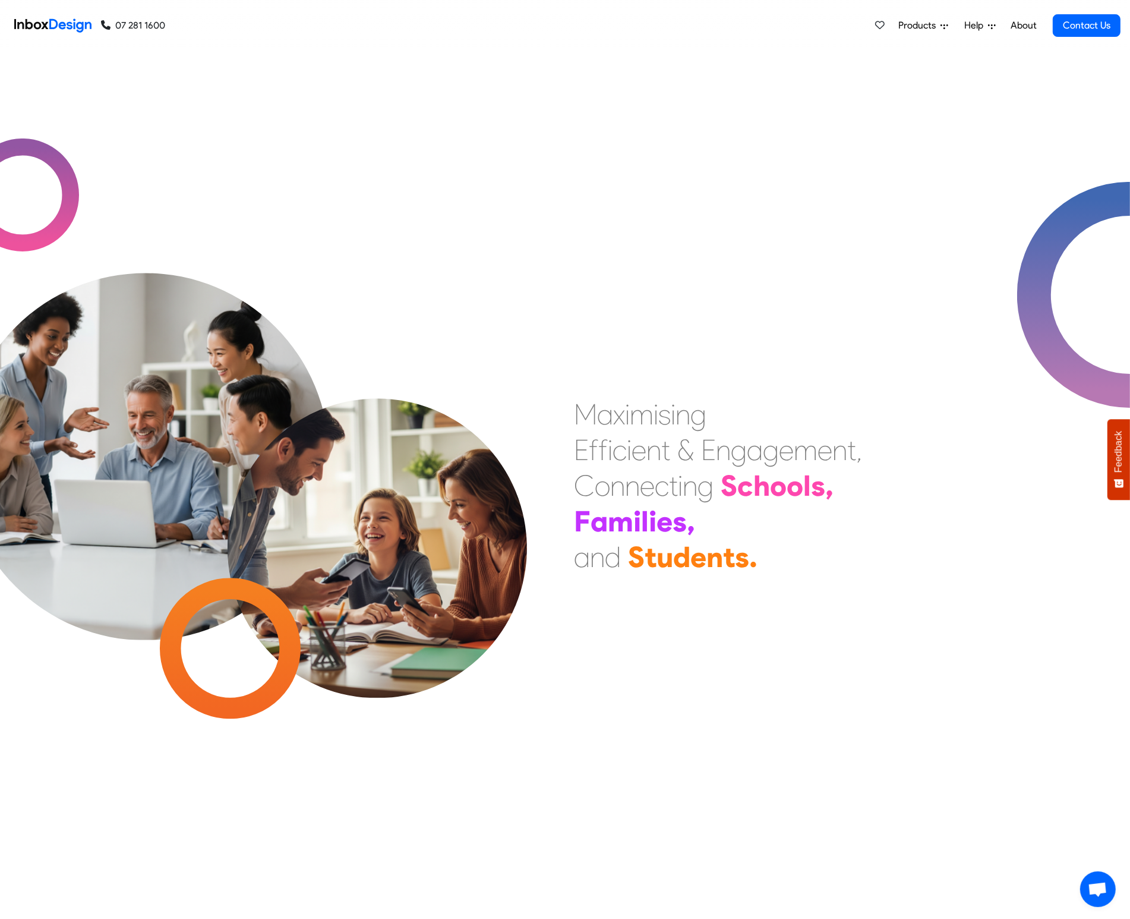
click at [908, 26] on span "Products" at bounding box center [919, 25] width 42 height 14
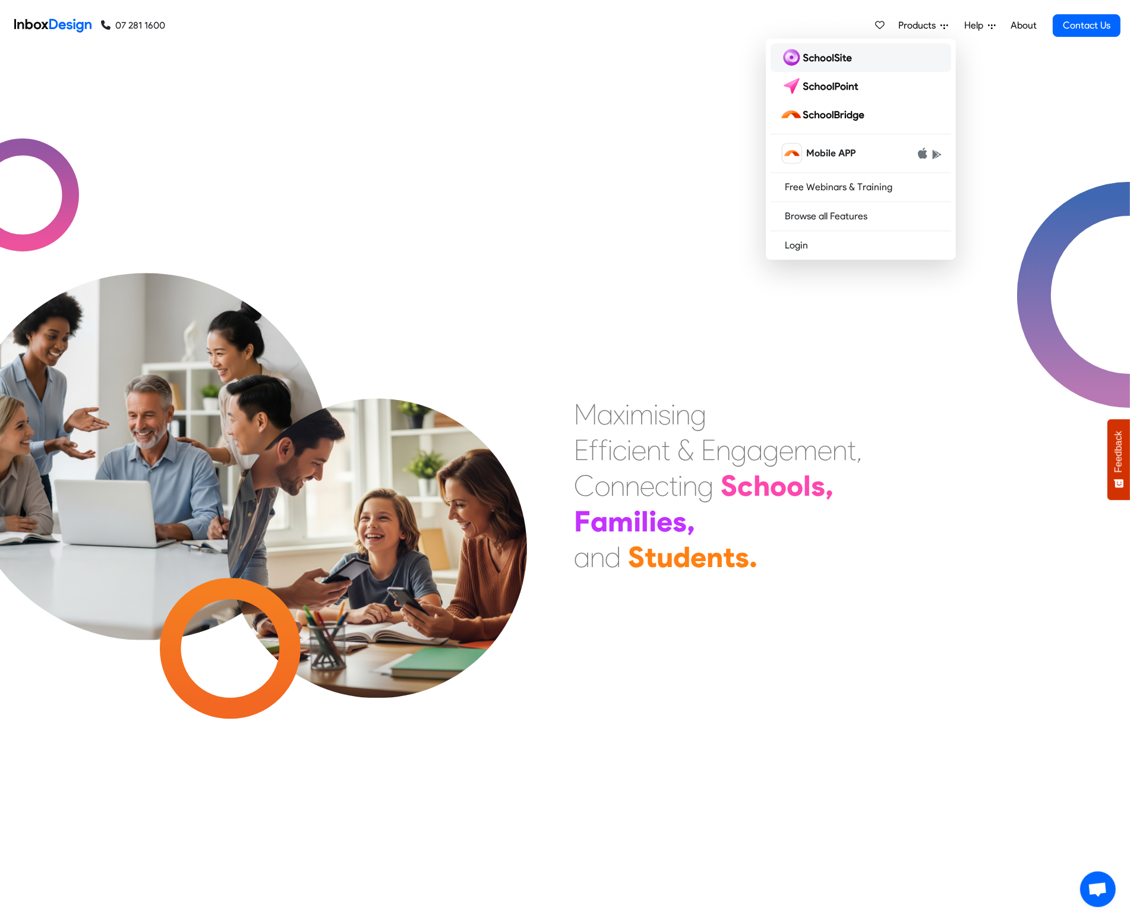
click at [893, 61] on link at bounding box center [861, 57] width 181 height 29
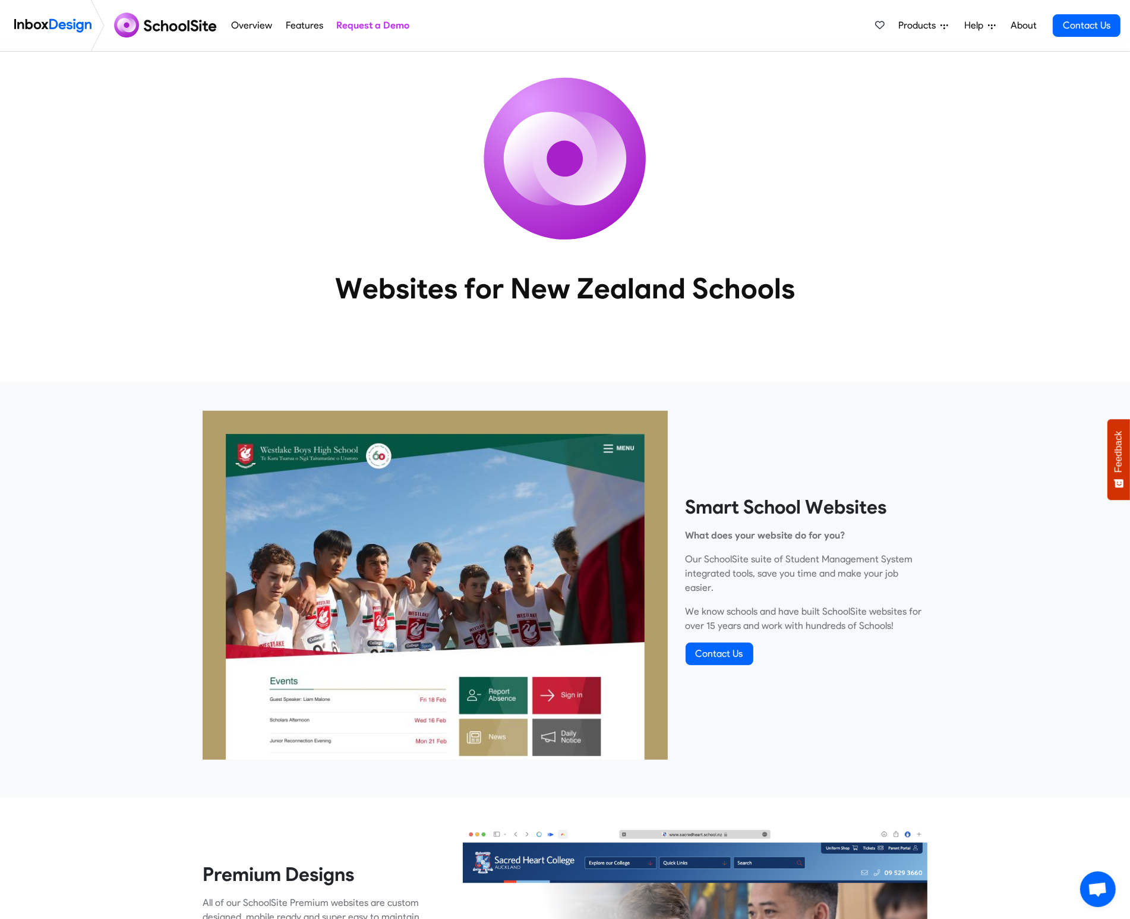
click at [916, 33] on link "Products" at bounding box center [923, 26] width 59 height 24
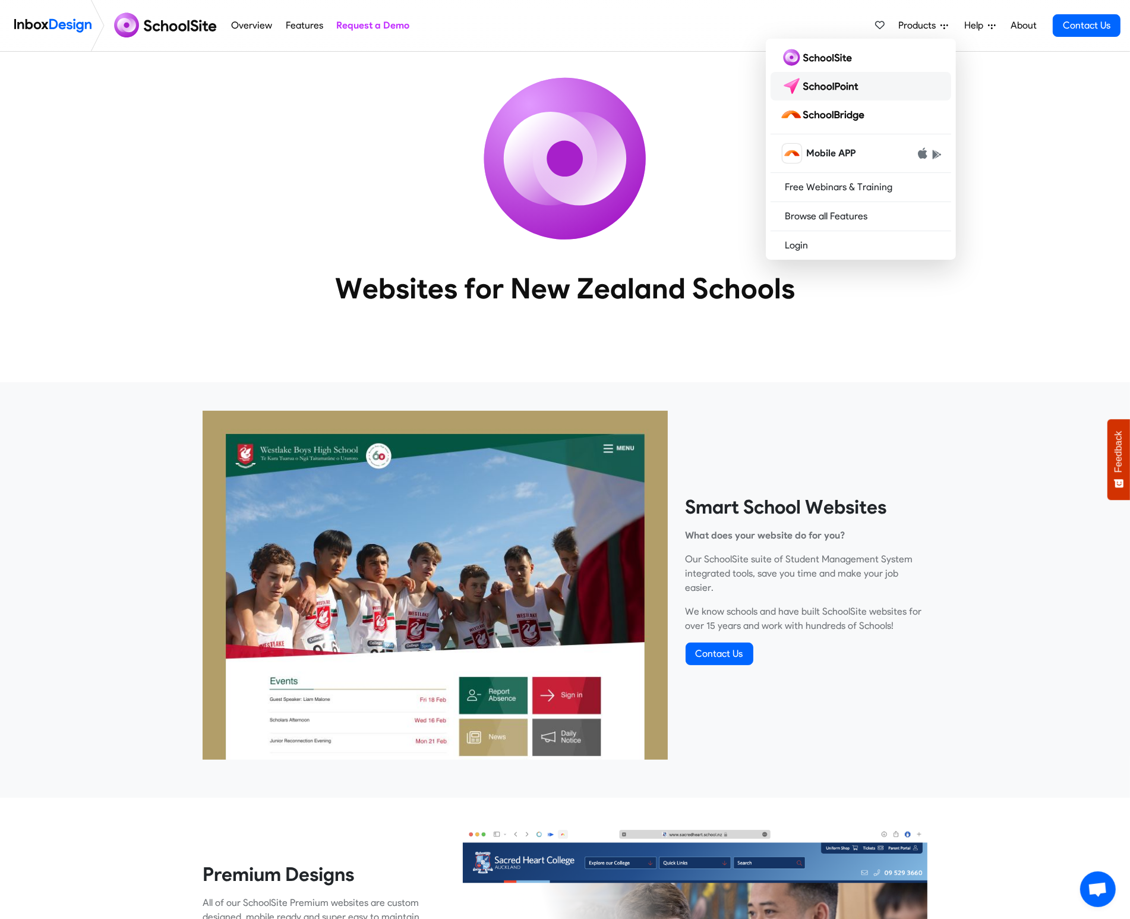
click at [854, 90] on img at bounding box center [822, 86] width 84 height 19
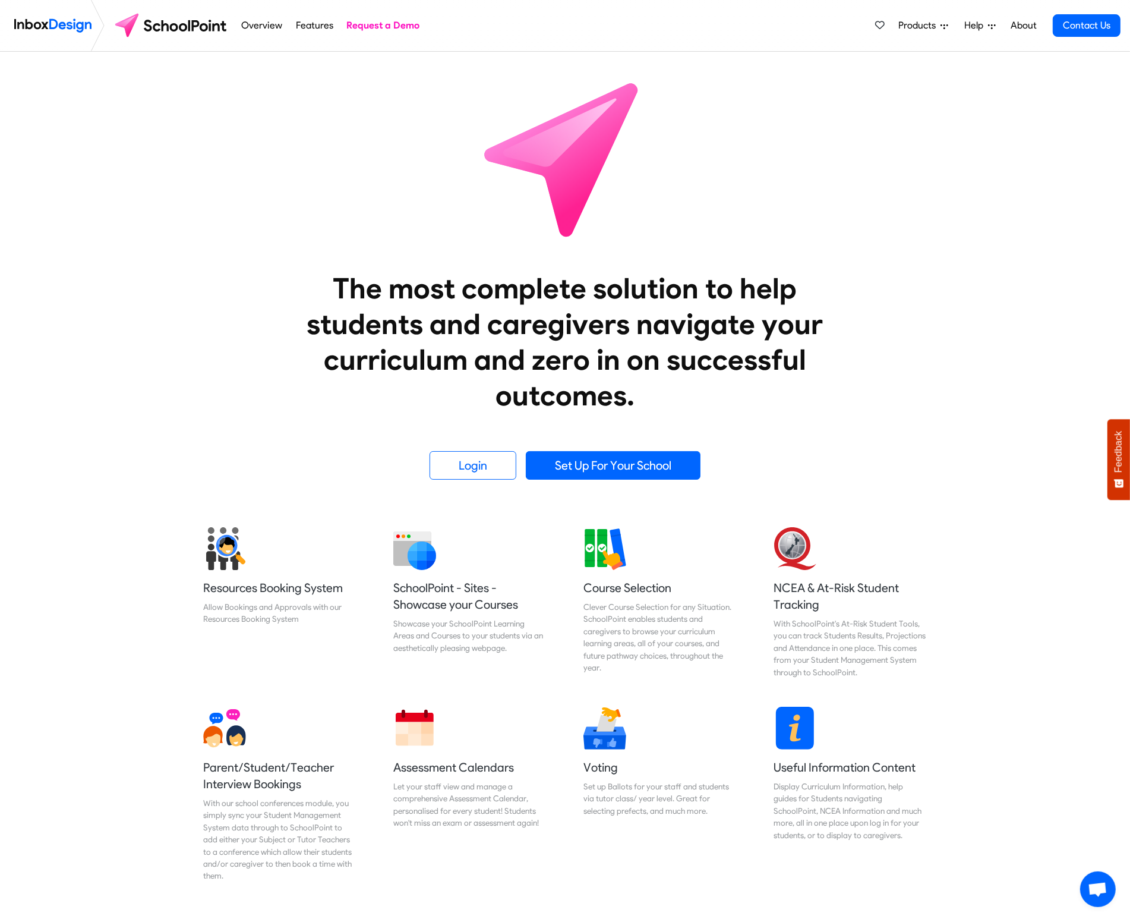
click at [930, 24] on span "Products" at bounding box center [919, 25] width 42 height 14
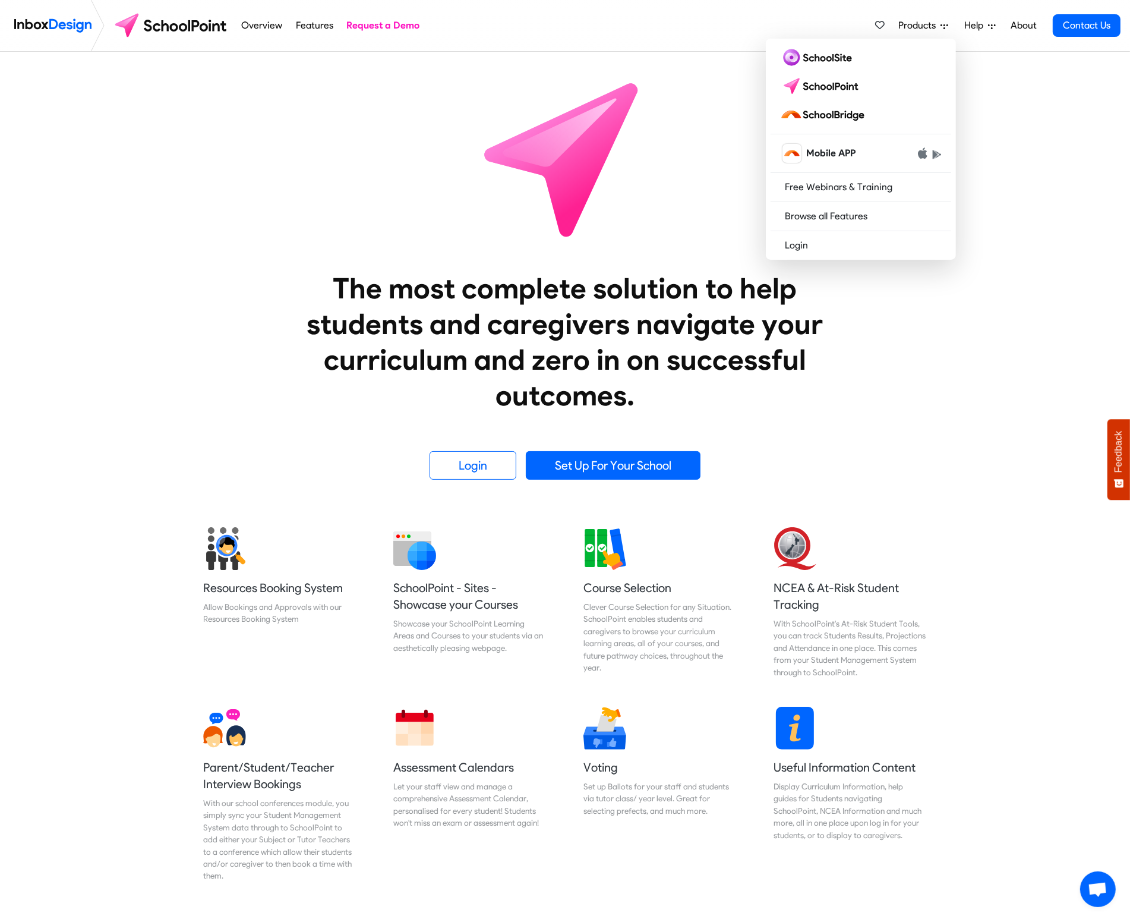
click at [980, 334] on div "The most complete solution to help students and caregivers navigate your curric…" at bounding box center [565, 266] width 1130 height 428
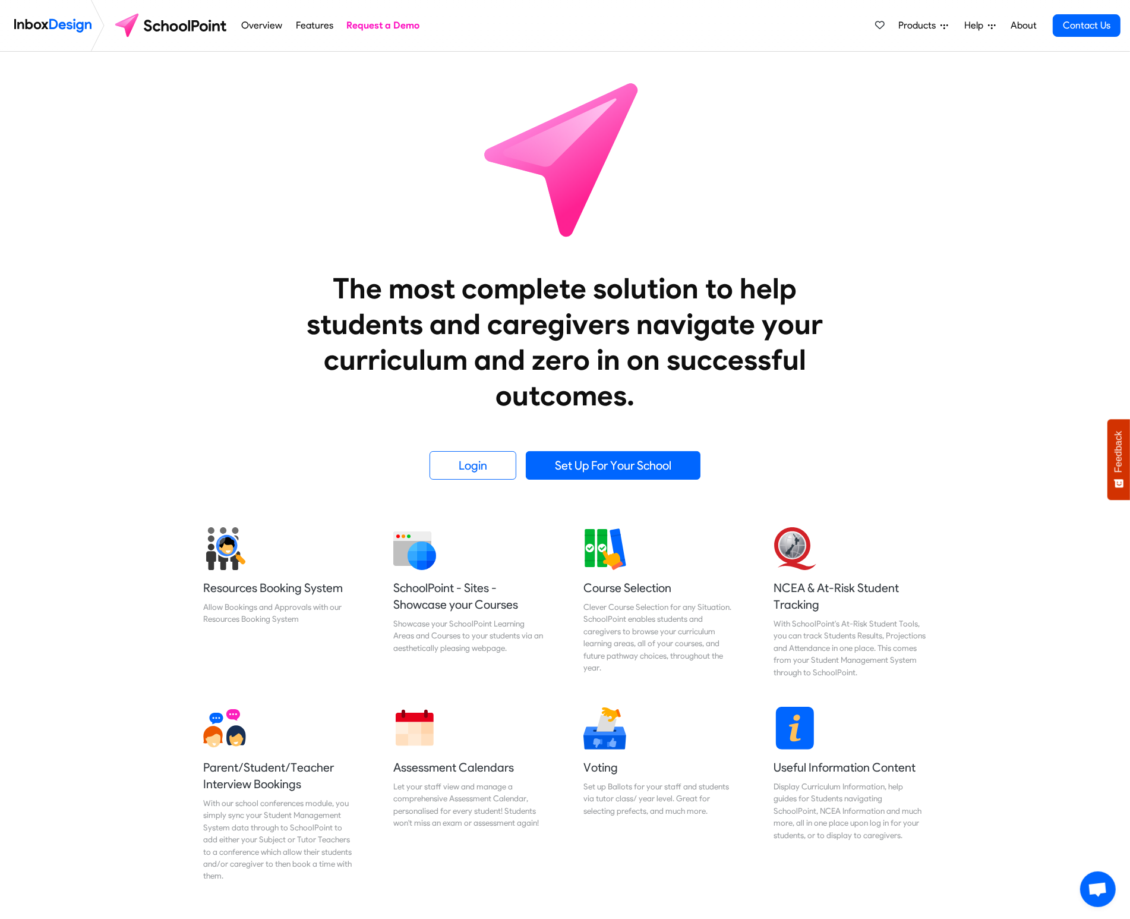
click at [43, 26] on img at bounding box center [52, 26] width 77 height 24
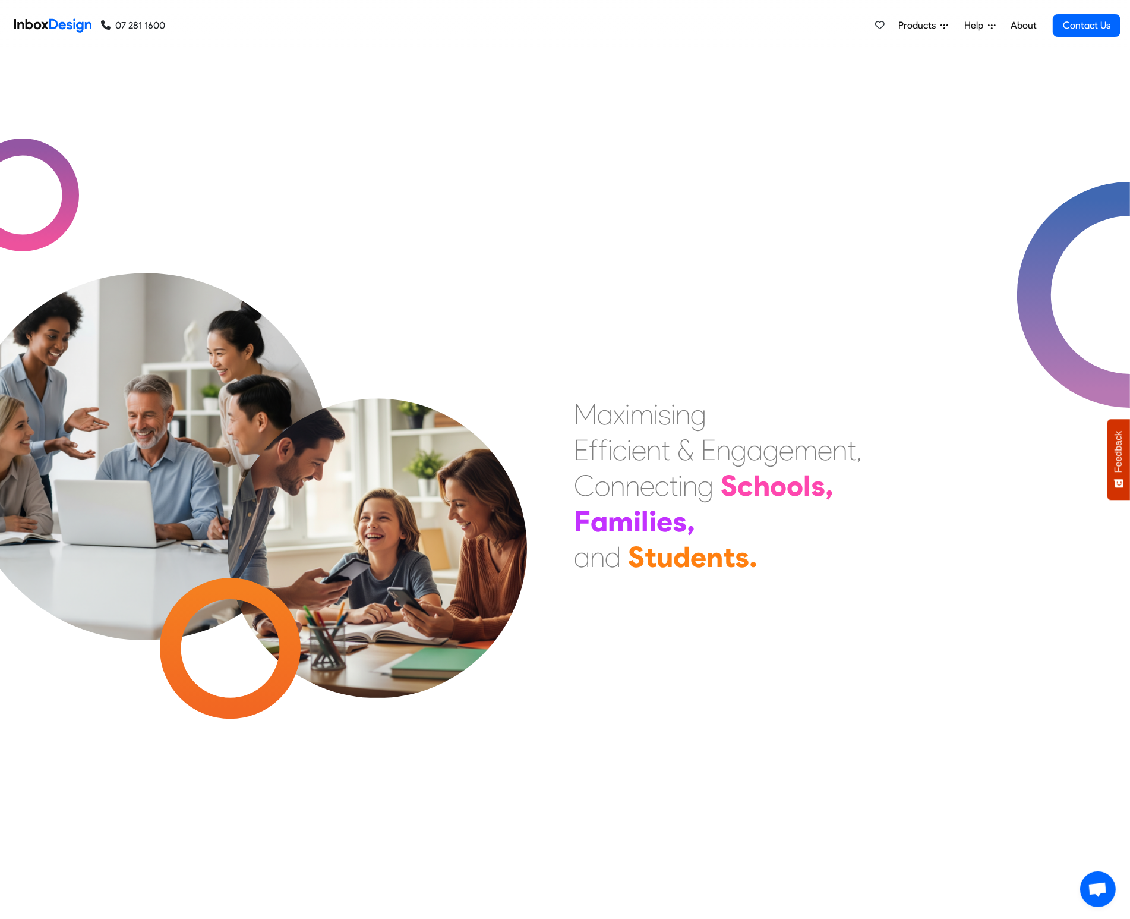
click at [1017, 23] on link "About" at bounding box center [1023, 26] width 33 height 24
